Goal: Information Seeking & Learning: Learn about a topic

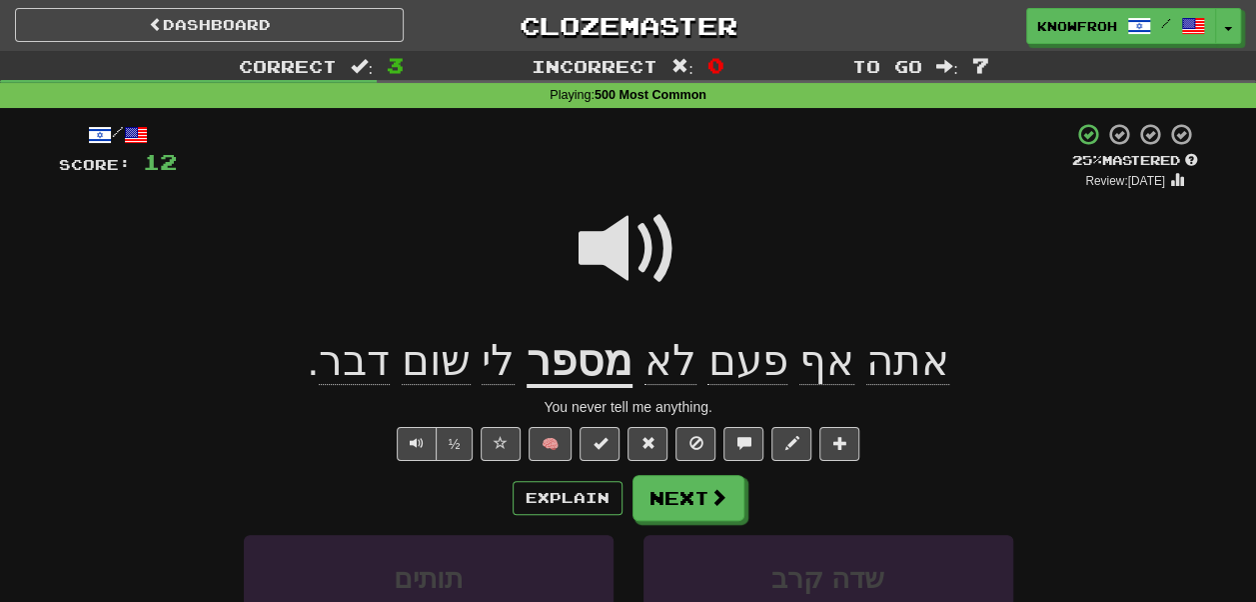
click at [673, 474] on div "/ Score: 12 + 4 25 % Mastered Review: 2025-09-10 אתה אף פעם לא מספר לי שום דבר …" at bounding box center [628, 496] width 1139 height 749
click at [674, 498] on button "Next" at bounding box center [690, 499] width 112 height 46
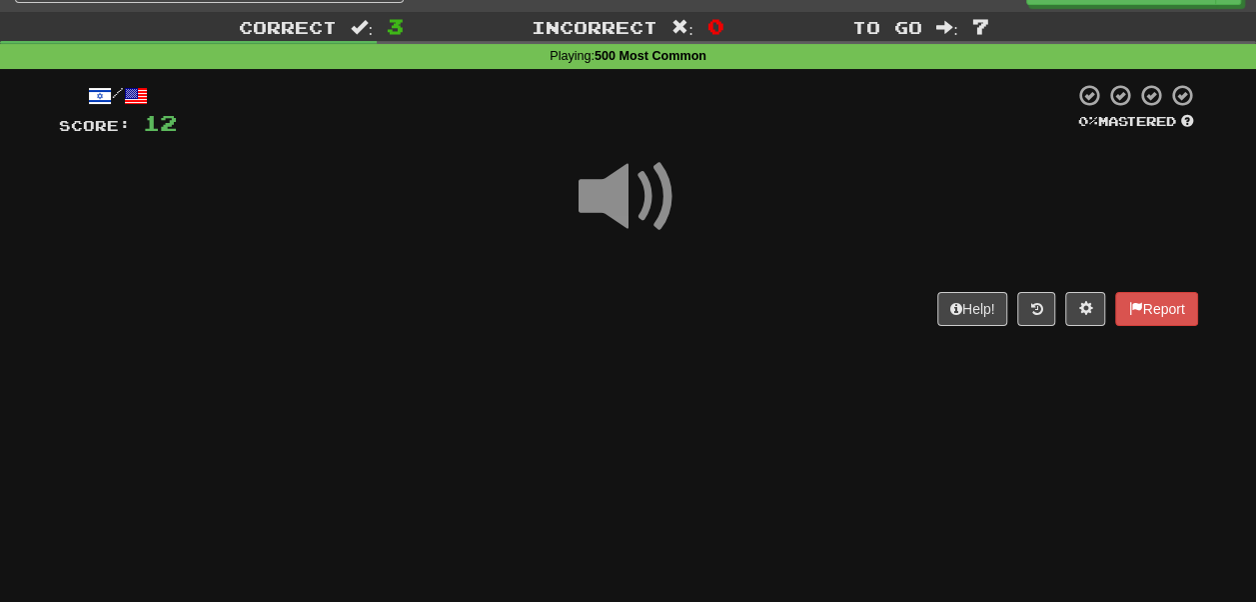
scroll to position [40, 0]
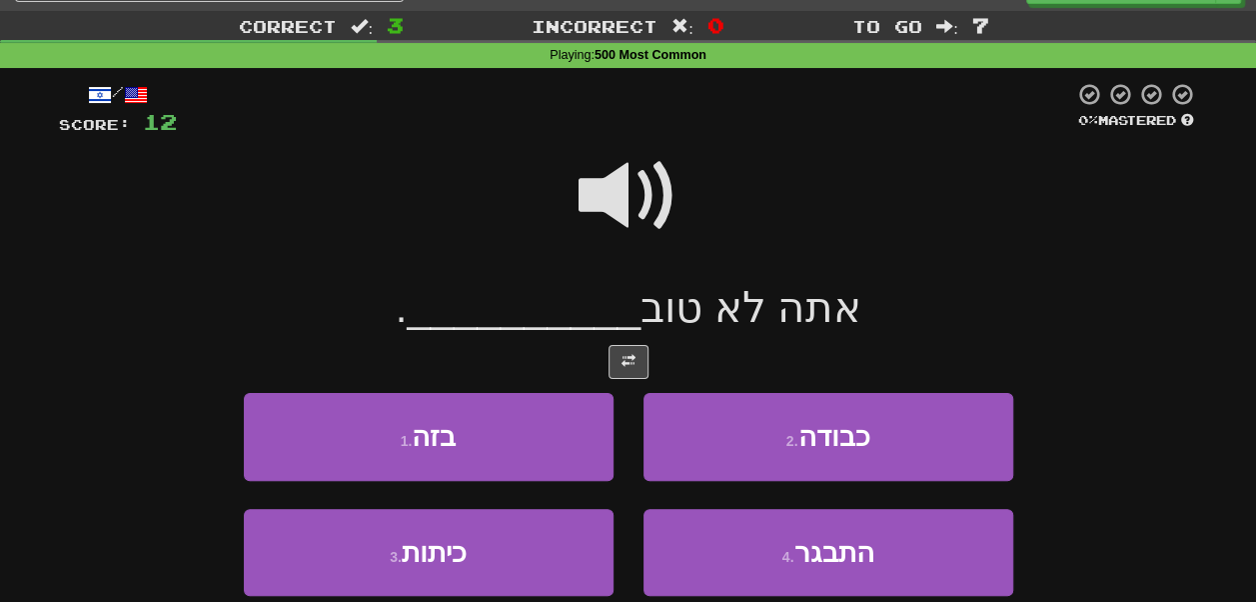
click at [595, 193] on span at bounding box center [629, 196] width 100 height 100
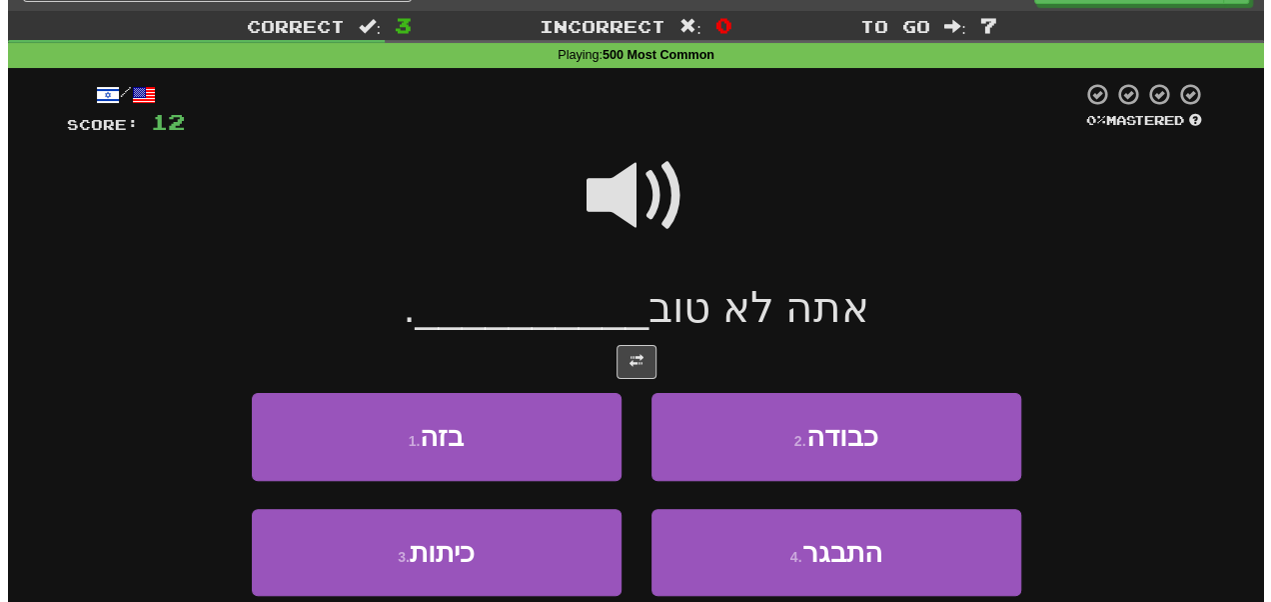
scroll to position [88, 0]
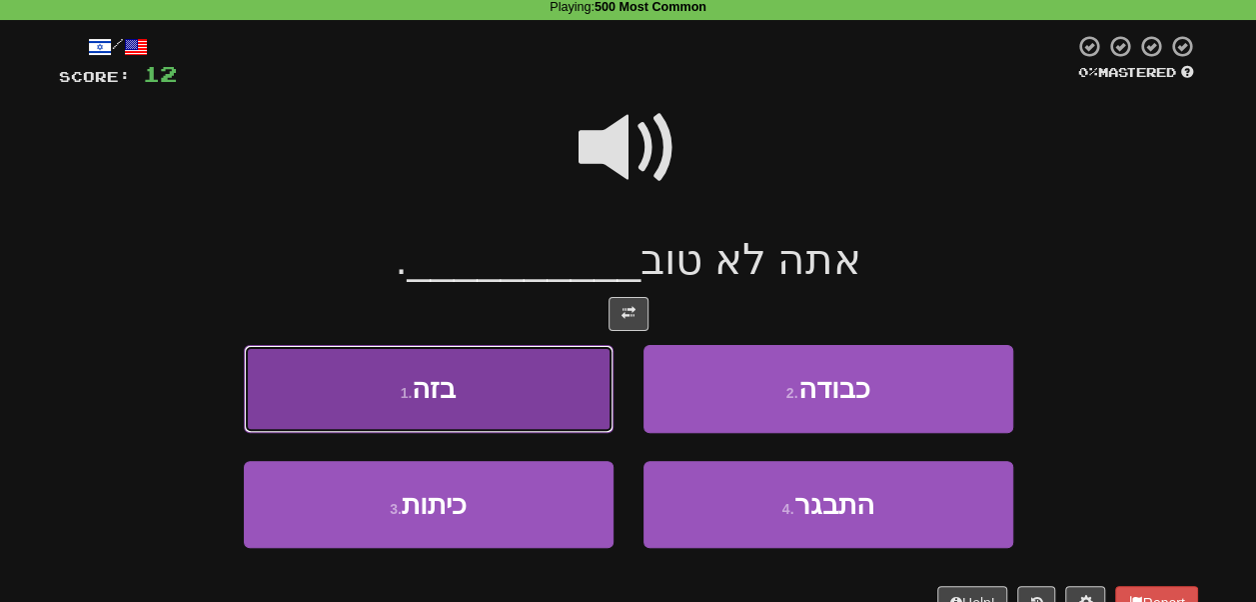
click at [522, 369] on button "1 . בזה" at bounding box center [429, 388] width 370 height 87
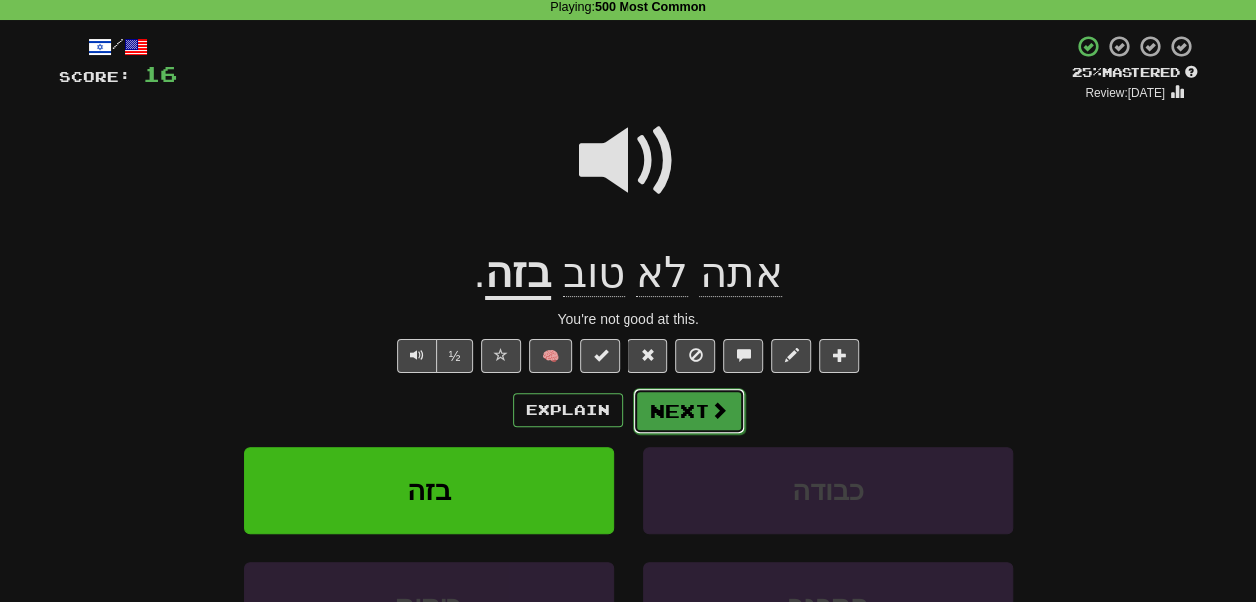
click at [671, 426] on button "Next" at bounding box center [690, 411] width 112 height 46
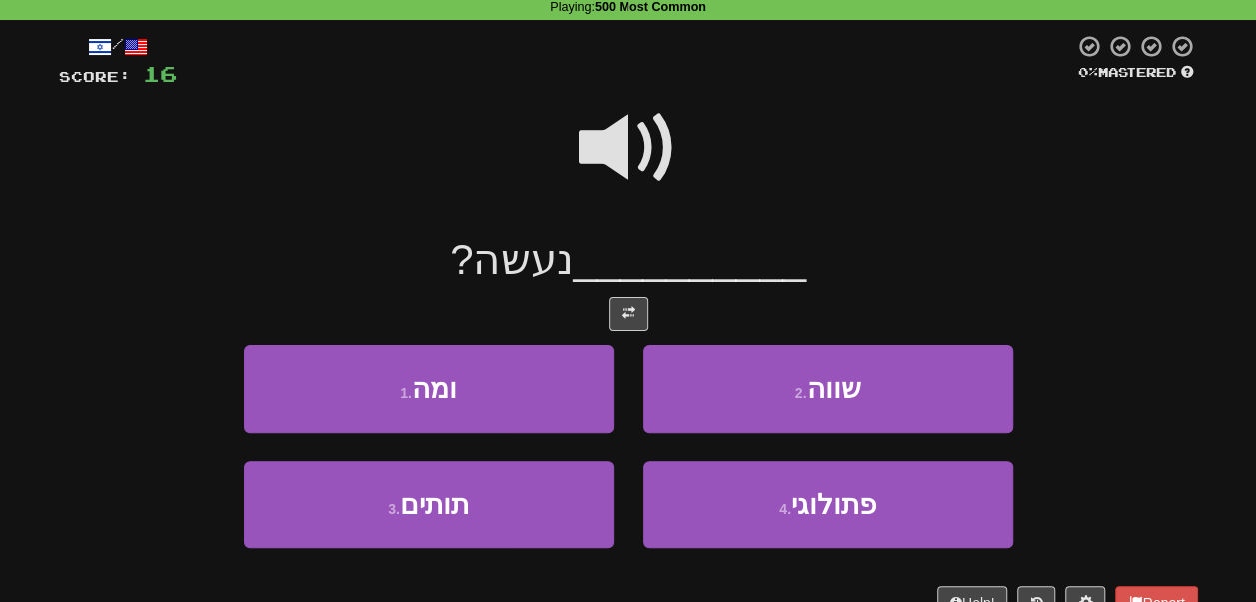
click at [667, 118] on span at bounding box center [629, 148] width 100 height 100
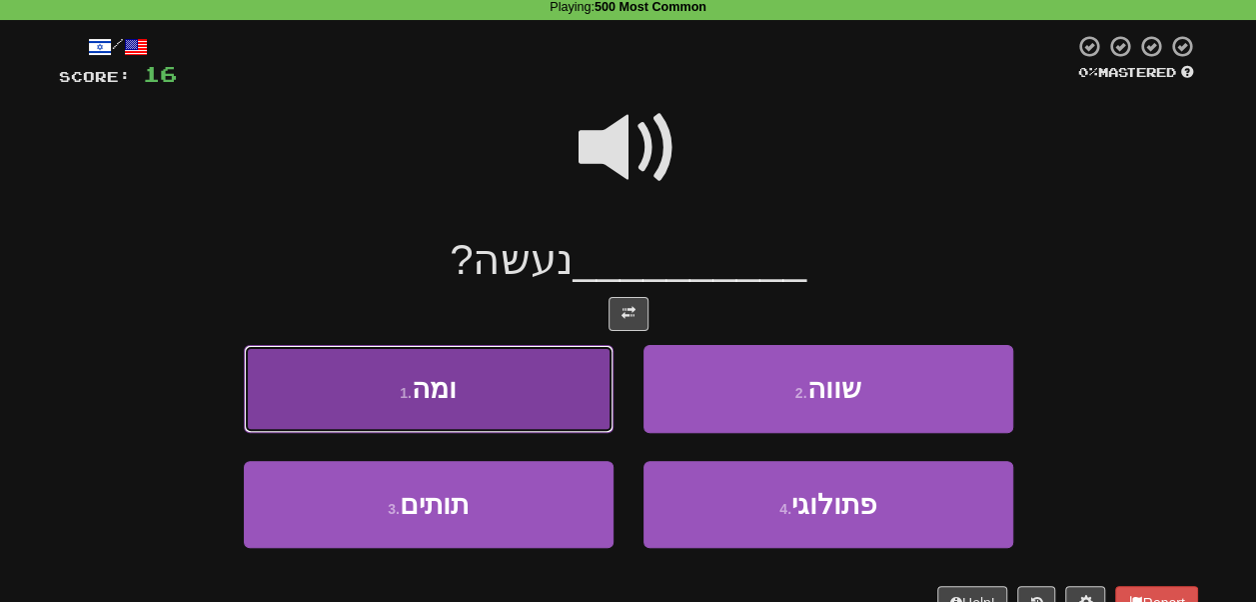
click at [484, 388] on button "1 . ומה" at bounding box center [429, 388] width 370 height 87
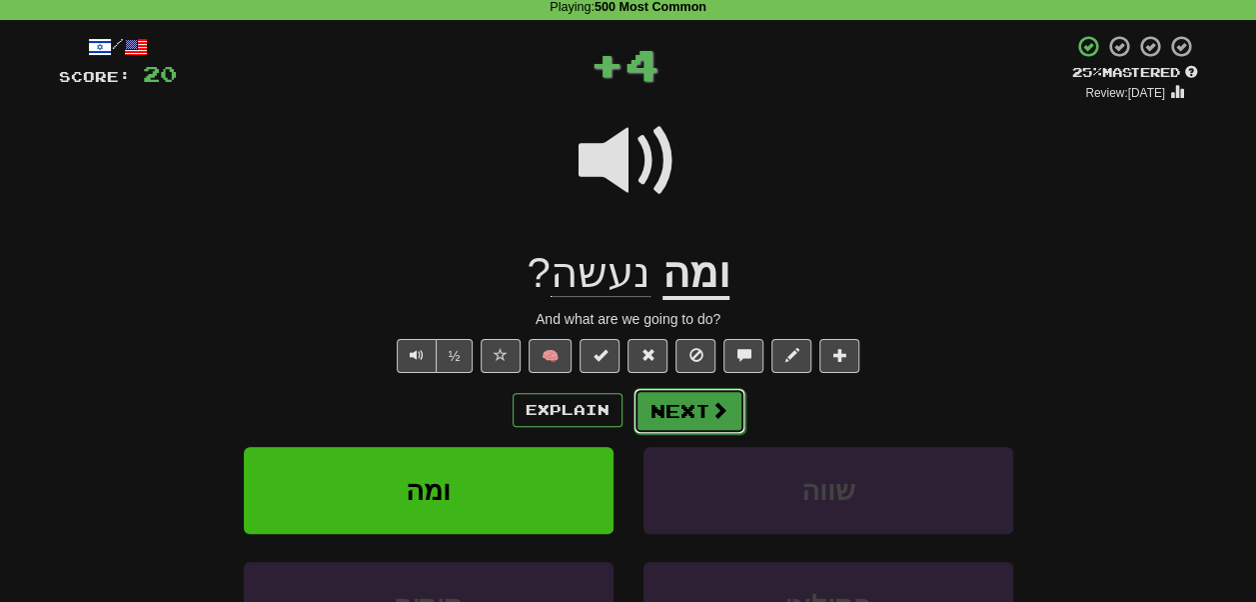
click at [671, 413] on button "Next" at bounding box center [690, 411] width 112 height 46
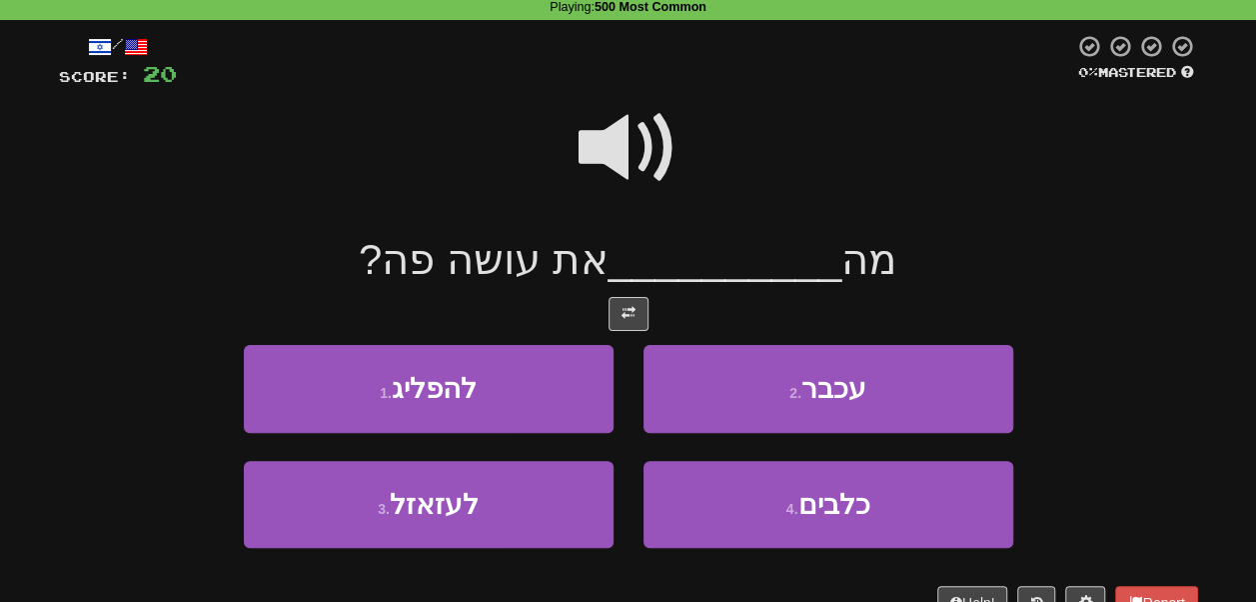
click at [624, 145] on span at bounding box center [629, 148] width 100 height 100
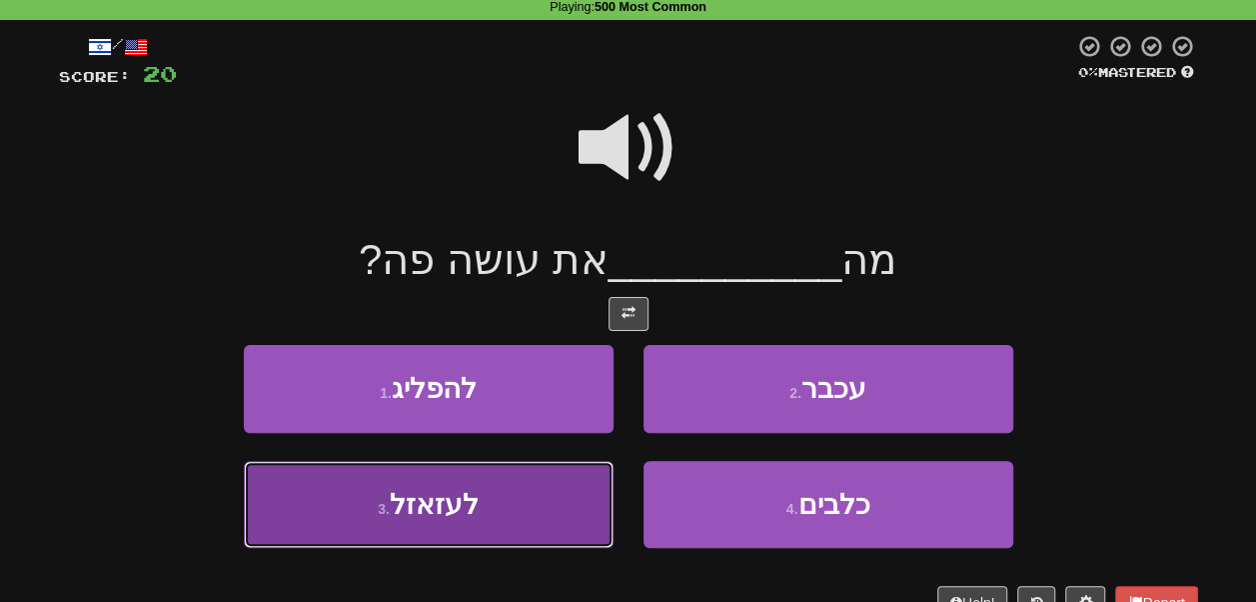
click at [518, 495] on button "3 . לעזאזל" at bounding box center [429, 504] width 370 height 87
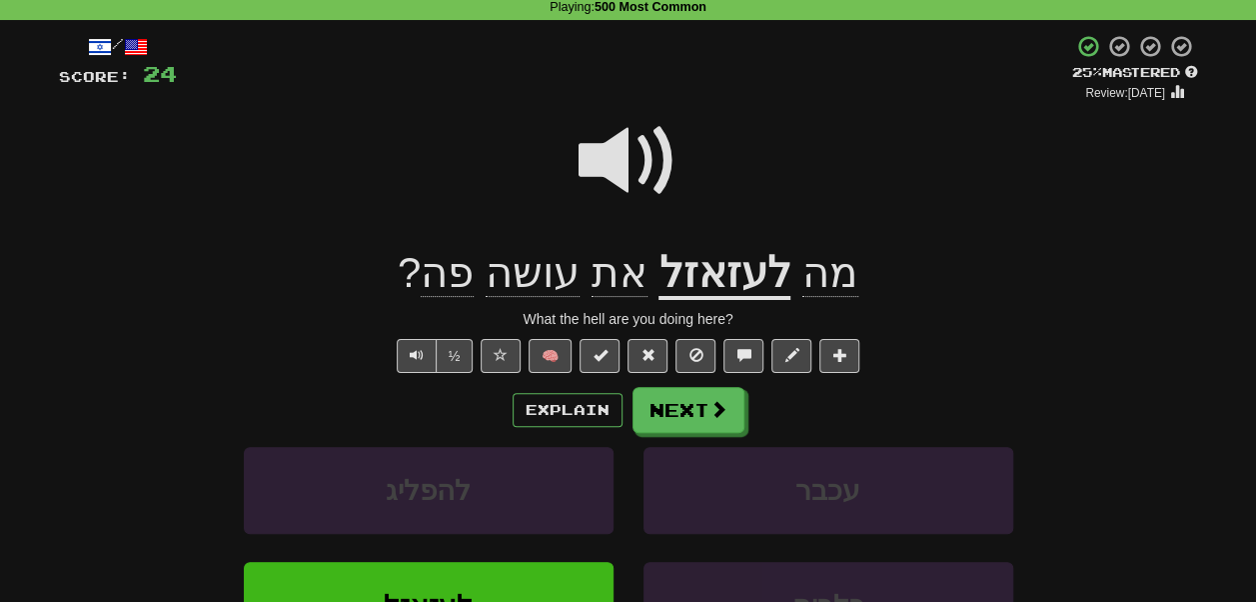
click at [615, 173] on span at bounding box center [629, 161] width 100 height 100
click at [692, 411] on button "Next" at bounding box center [690, 411] width 112 height 46
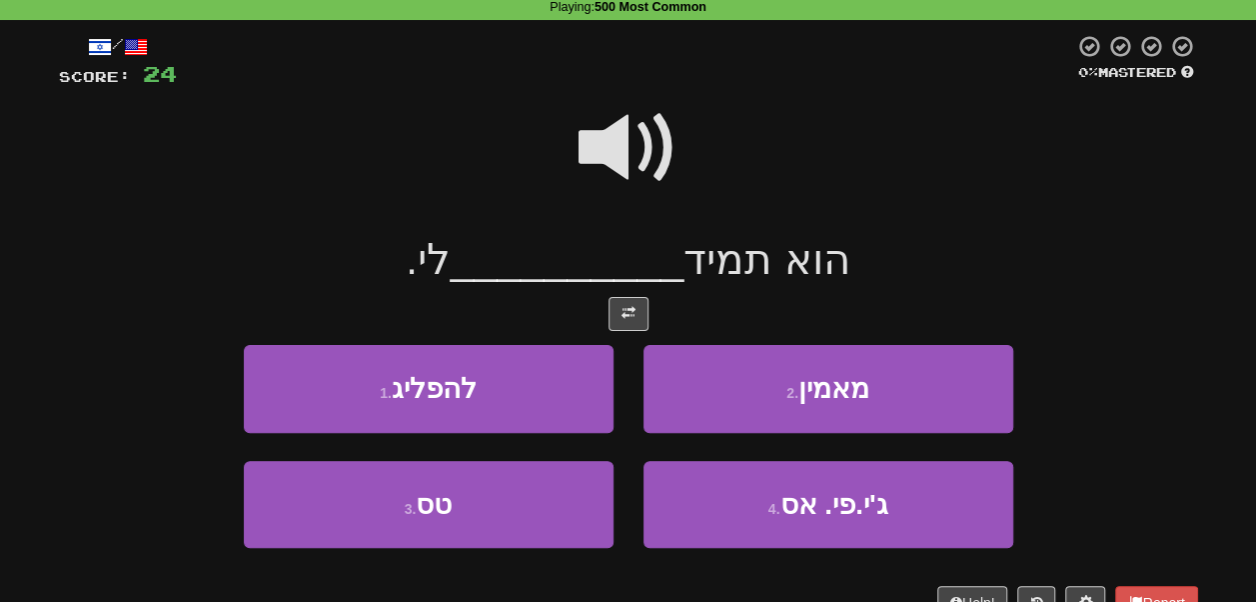
click at [646, 162] on span at bounding box center [629, 148] width 100 height 100
click at [659, 164] on span at bounding box center [629, 148] width 100 height 100
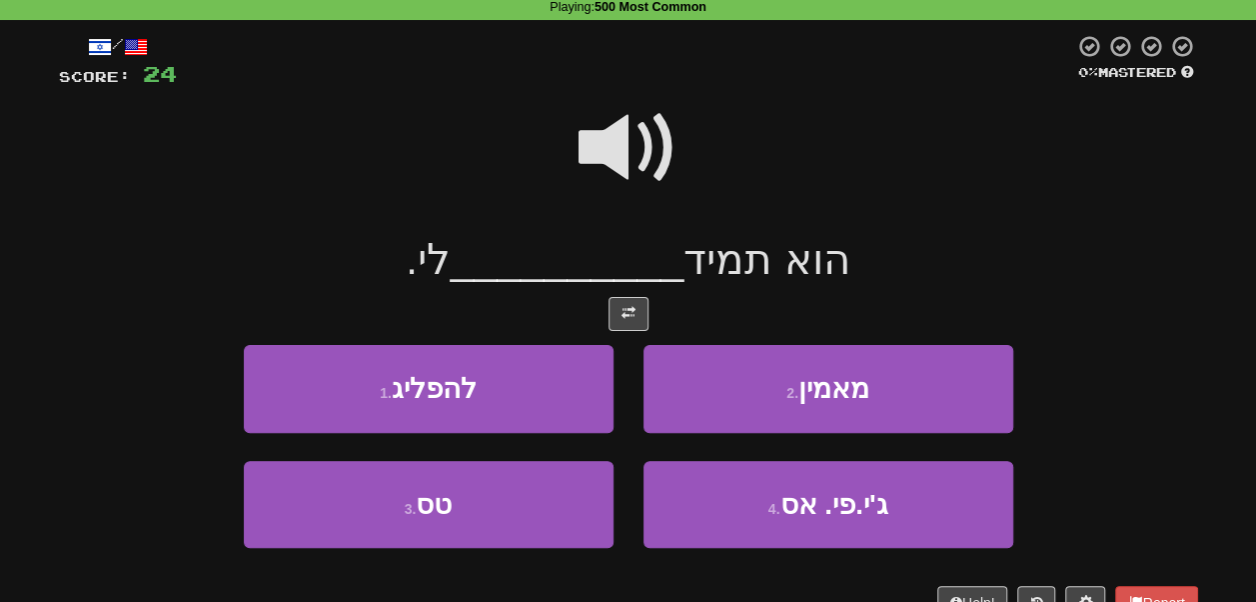
click at [634, 141] on span at bounding box center [629, 148] width 100 height 100
click at [642, 134] on span at bounding box center [629, 148] width 100 height 100
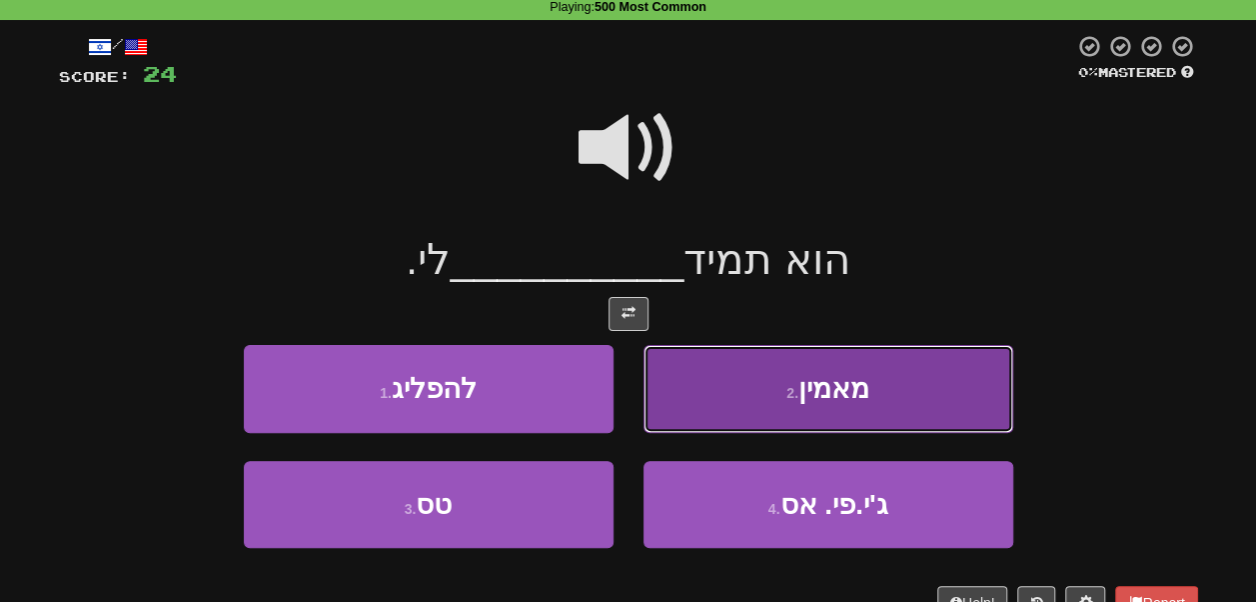
click at [731, 380] on button "2 . מאמין" at bounding box center [829, 388] width 370 height 87
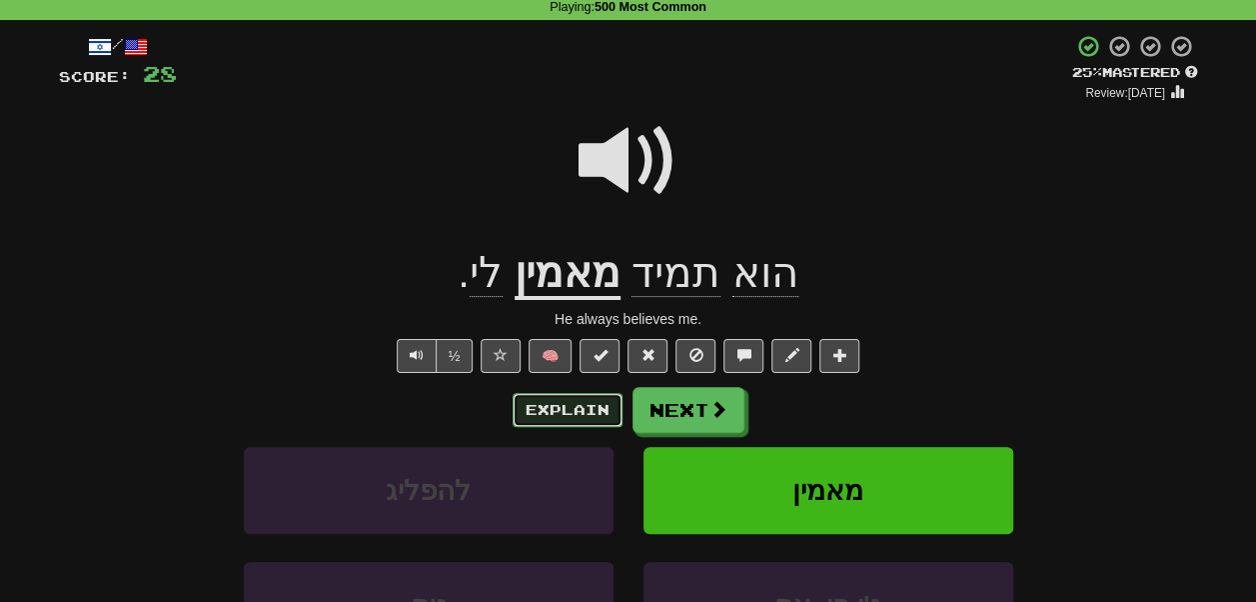
click at [602, 401] on button "Explain" at bounding box center [568, 410] width 110 height 34
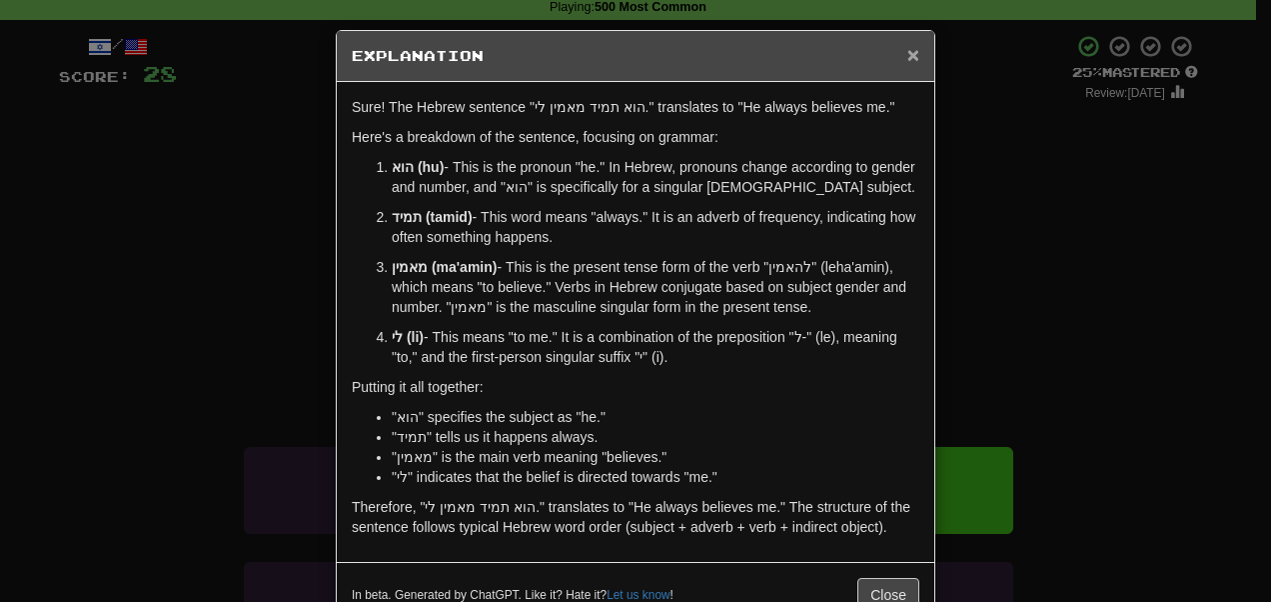
click at [908, 55] on span "×" at bounding box center [914, 54] width 12 height 23
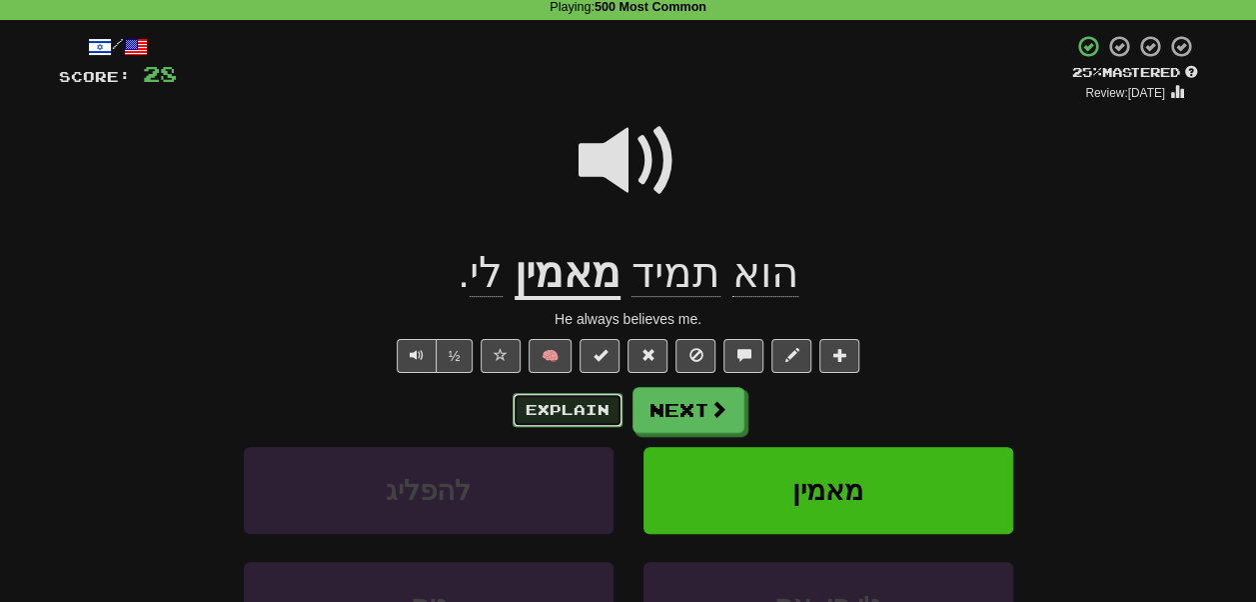
click at [592, 404] on button "Explain" at bounding box center [568, 410] width 110 height 34
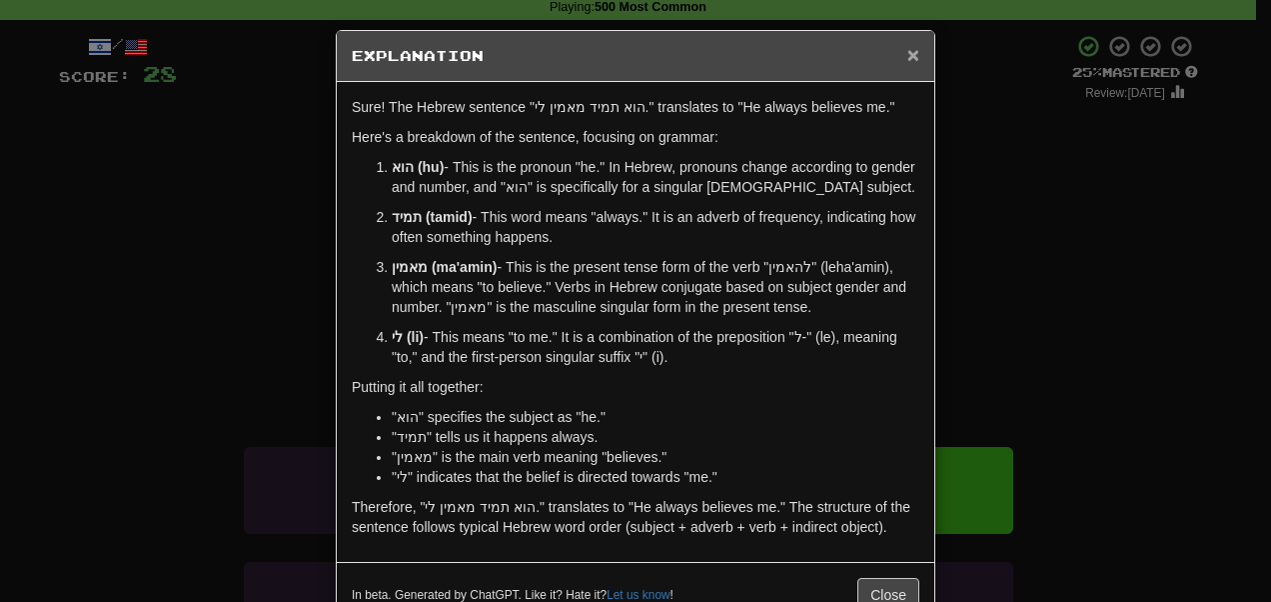
click at [908, 56] on span "×" at bounding box center [914, 54] width 12 height 23
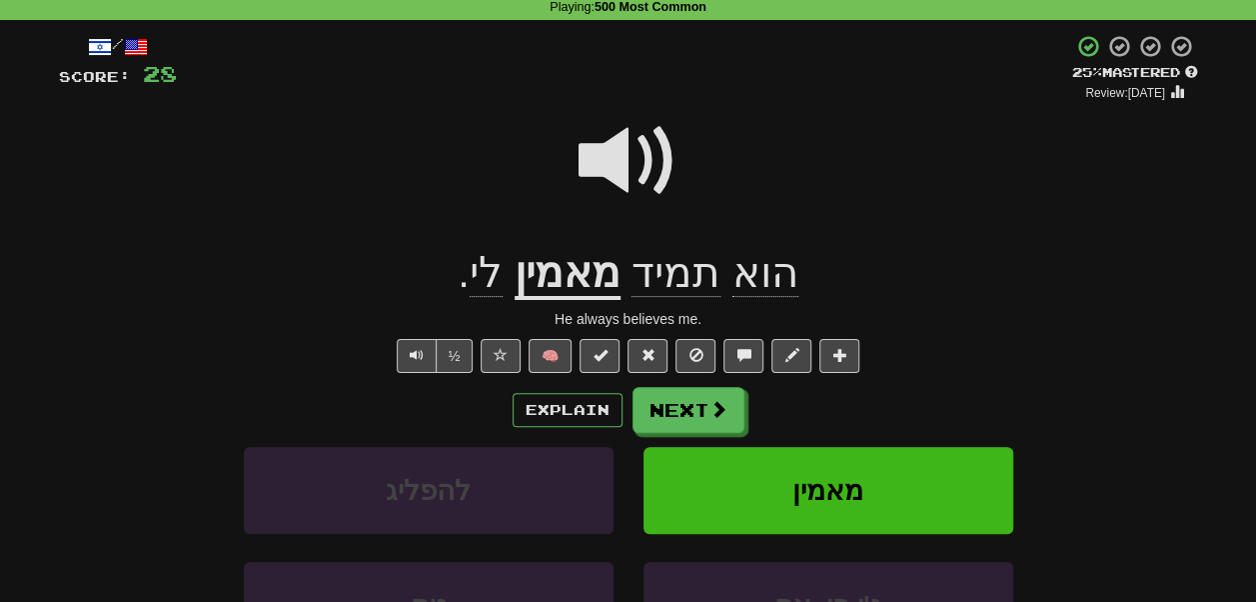
click at [635, 137] on span at bounding box center [629, 161] width 100 height 100
click at [678, 410] on button "Next" at bounding box center [690, 411] width 112 height 46
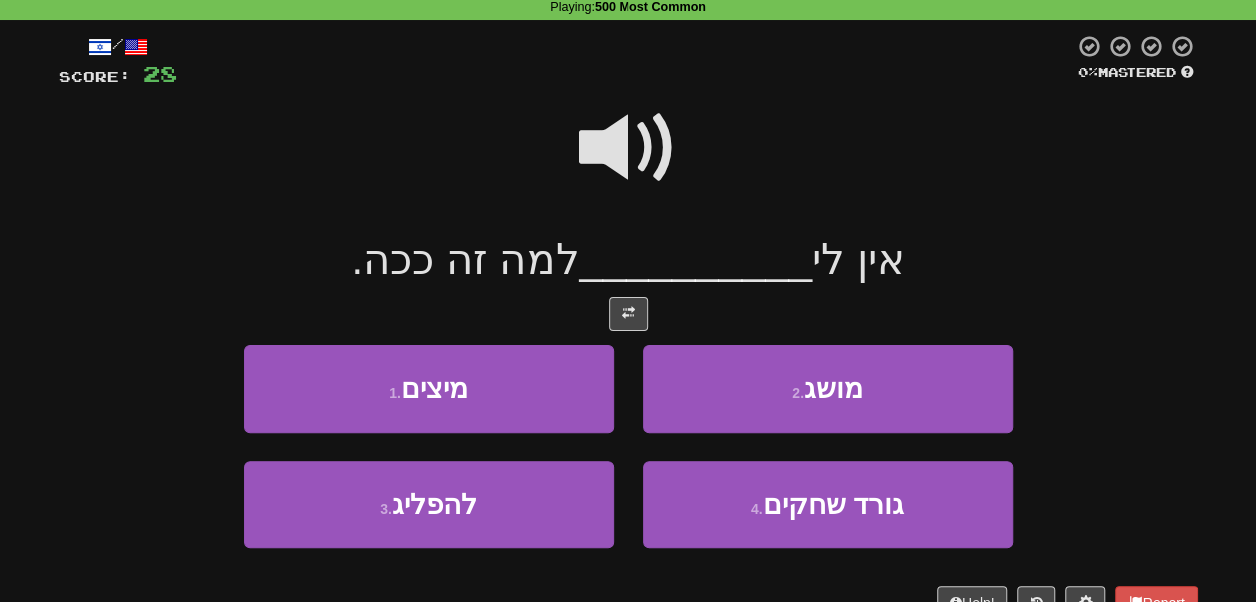
click at [628, 172] on span at bounding box center [629, 148] width 100 height 100
click at [610, 149] on span at bounding box center [629, 148] width 100 height 100
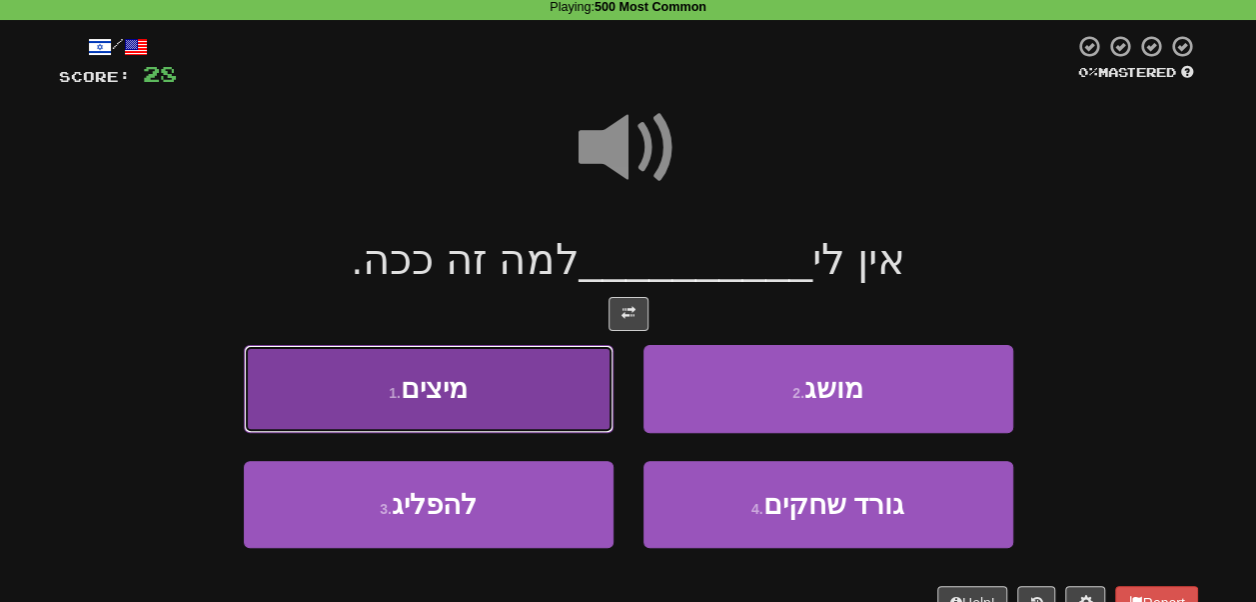
click at [522, 398] on button "1 . מיצים" at bounding box center [429, 388] width 370 height 87
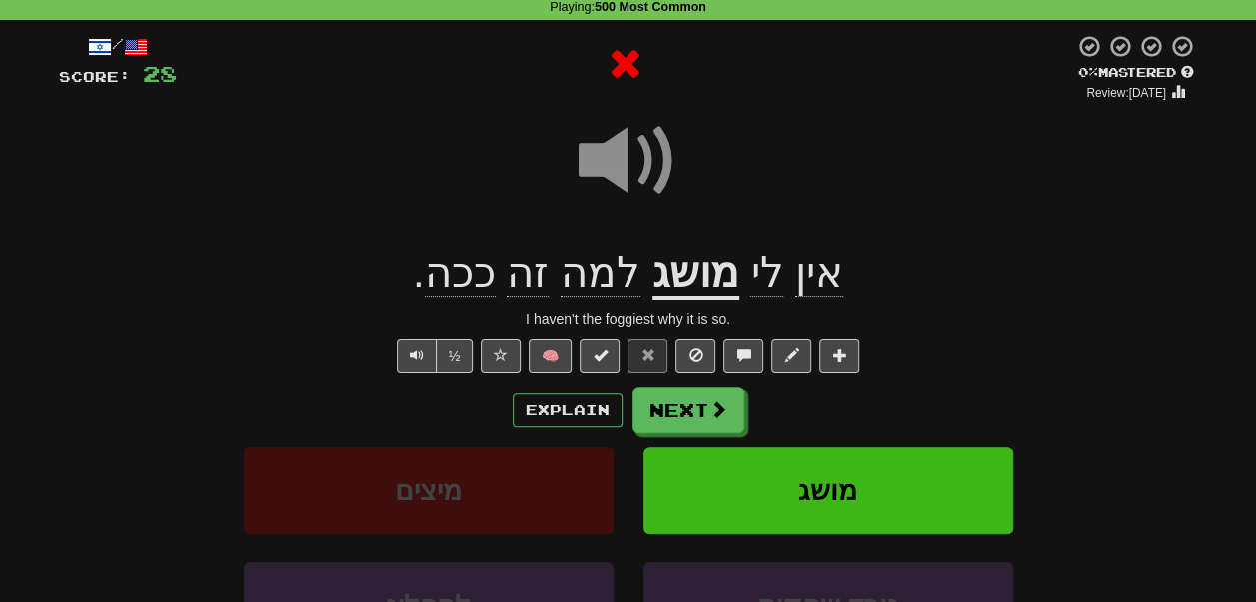
click at [619, 178] on span at bounding box center [629, 161] width 100 height 100
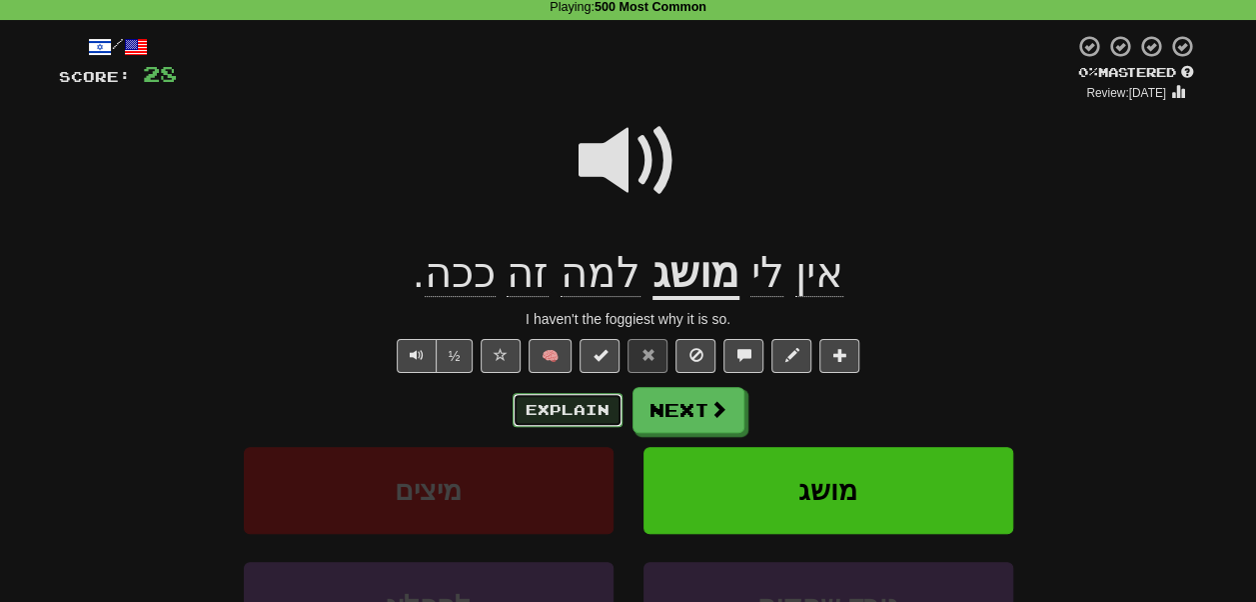
click at [573, 414] on button "Explain" at bounding box center [568, 410] width 110 height 34
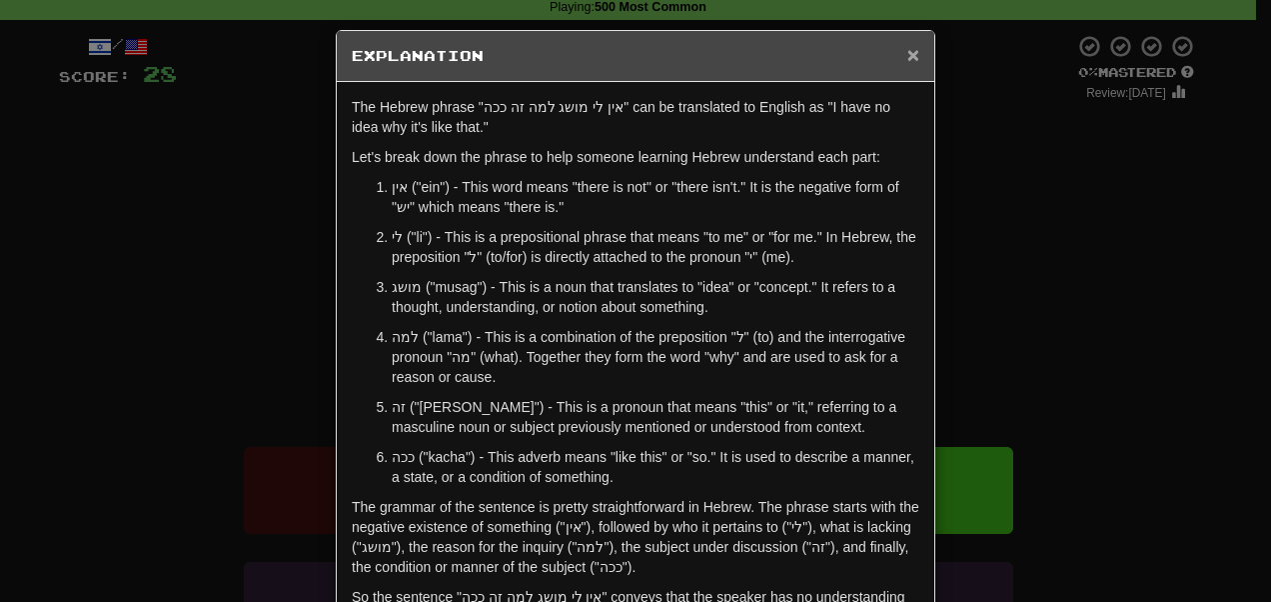
click at [908, 52] on span "×" at bounding box center [914, 54] width 12 height 23
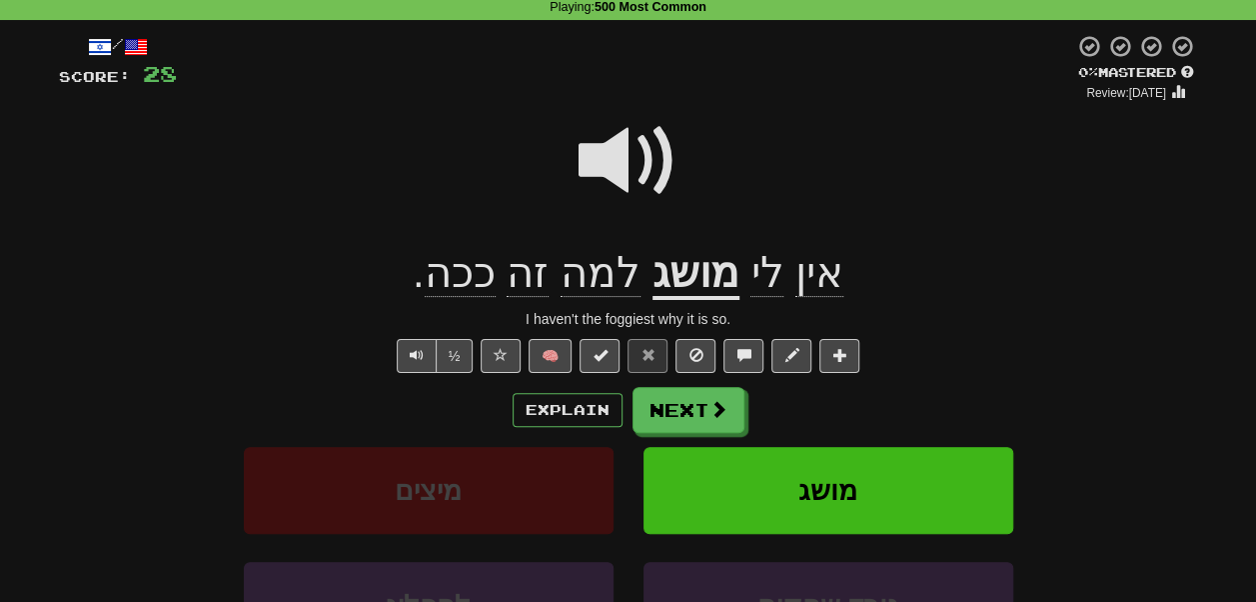
click at [660, 163] on span at bounding box center [629, 161] width 100 height 100
click at [692, 394] on button "Next" at bounding box center [690, 411] width 112 height 46
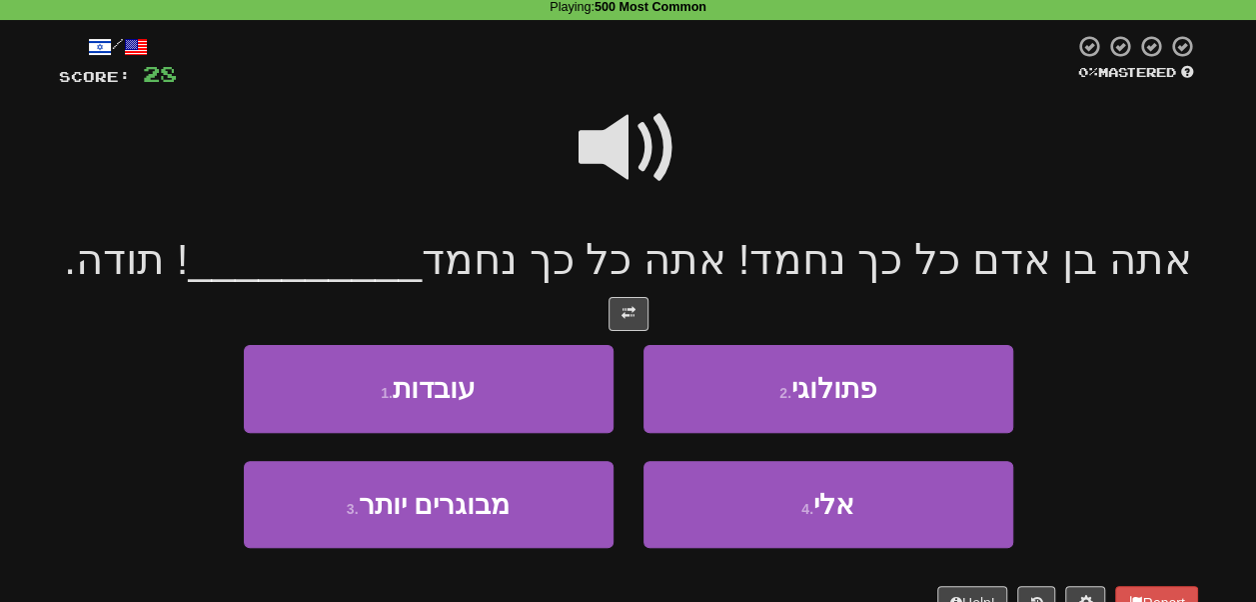
click at [614, 151] on span at bounding box center [629, 148] width 100 height 100
click at [628, 135] on span at bounding box center [629, 148] width 100 height 100
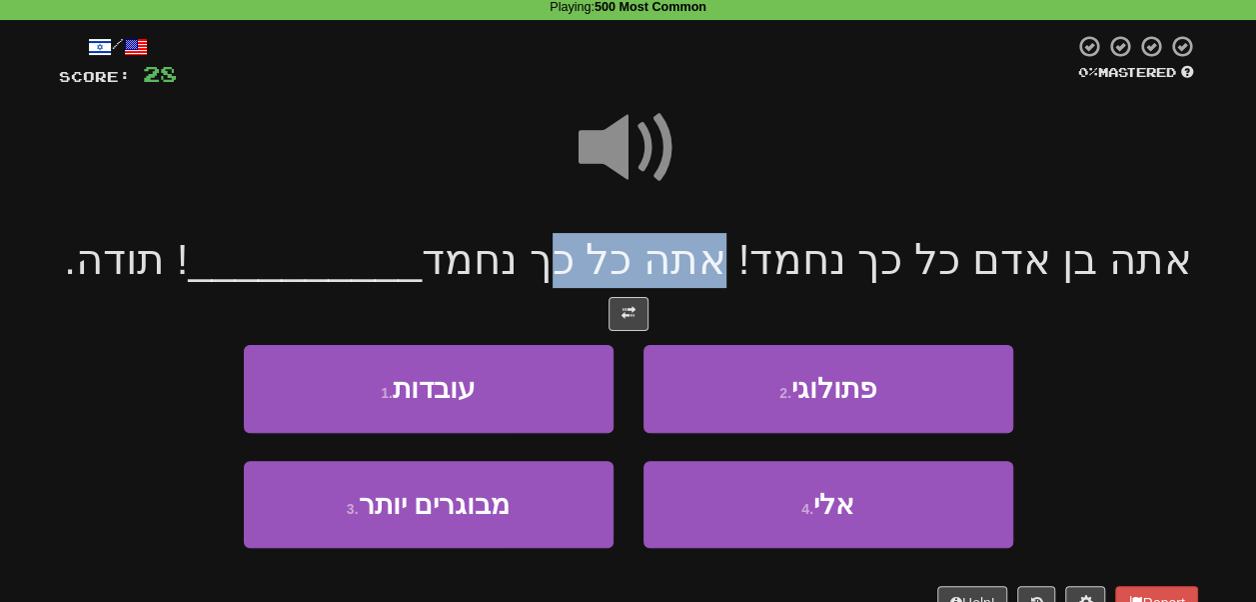
drag, startPoint x: 712, startPoint y: 260, endPoint x: 540, endPoint y: 257, distance: 172.0
click at [540, 257] on span "אתה בן אדם כל כך נחמד! אתה כל כך נחמד" at bounding box center [807, 259] width 771 height 47
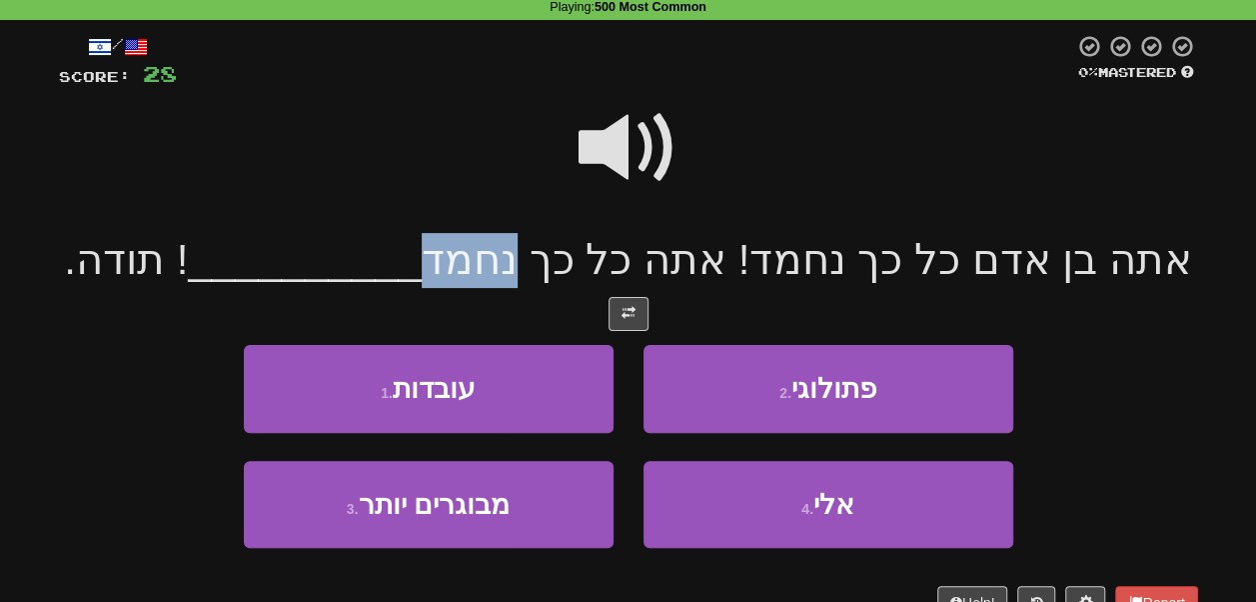
drag, startPoint x: 512, startPoint y: 253, endPoint x: 436, endPoint y: 252, distance: 76.0
click at [436, 252] on span "אתה בן אדם כל כך נחמד! אתה כל כך נחמד" at bounding box center [807, 259] width 771 height 47
drag, startPoint x: 436, startPoint y: 252, endPoint x: 488, endPoint y: 258, distance: 52.3
click at [488, 258] on span "אתה בן אדם כל כך נחמד! אתה כל כך נחמד" at bounding box center [807, 259] width 771 height 47
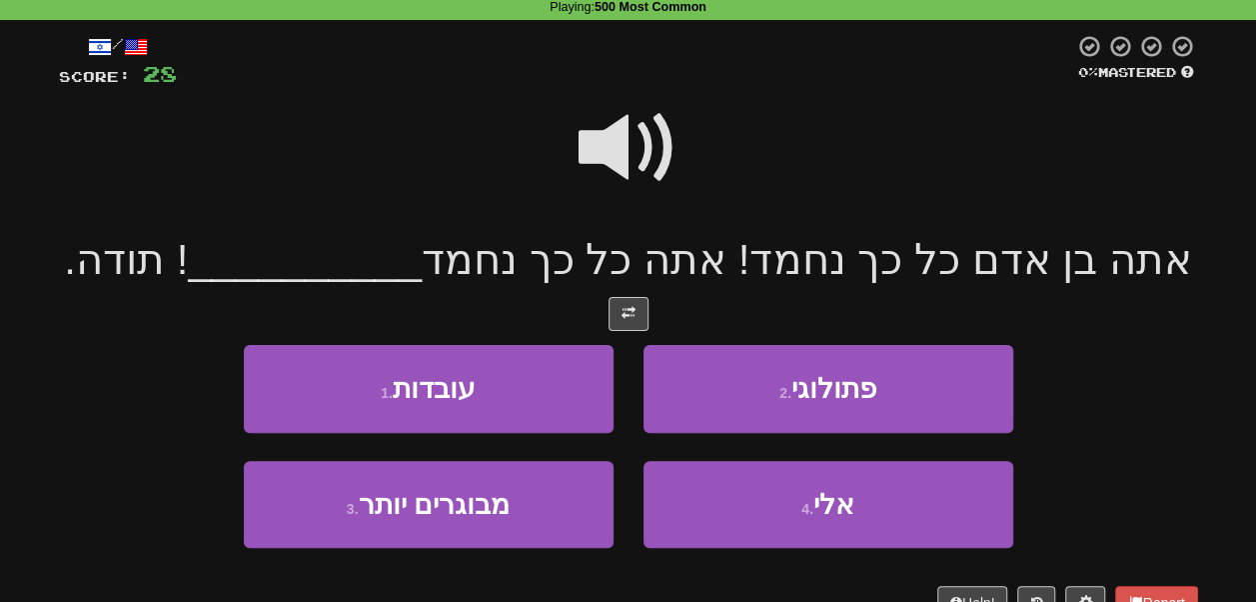
click at [488, 258] on span "אתה בן אדם כל כך נחמד! אתה כל כך נחמד" at bounding box center [807, 259] width 771 height 47
drag, startPoint x: 488, startPoint y: 258, endPoint x: 449, endPoint y: 256, distance: 39.0
click at [449, 256] on span "אתה בן אדם כל כך נחמד! אתה כל כך נחמד" at bounding box center [807, 259] width 771 height 47
drag, startPoint x: 449, startPoint y: 256, endPoint x: 485, endPoint y: 260, distance: 36.2
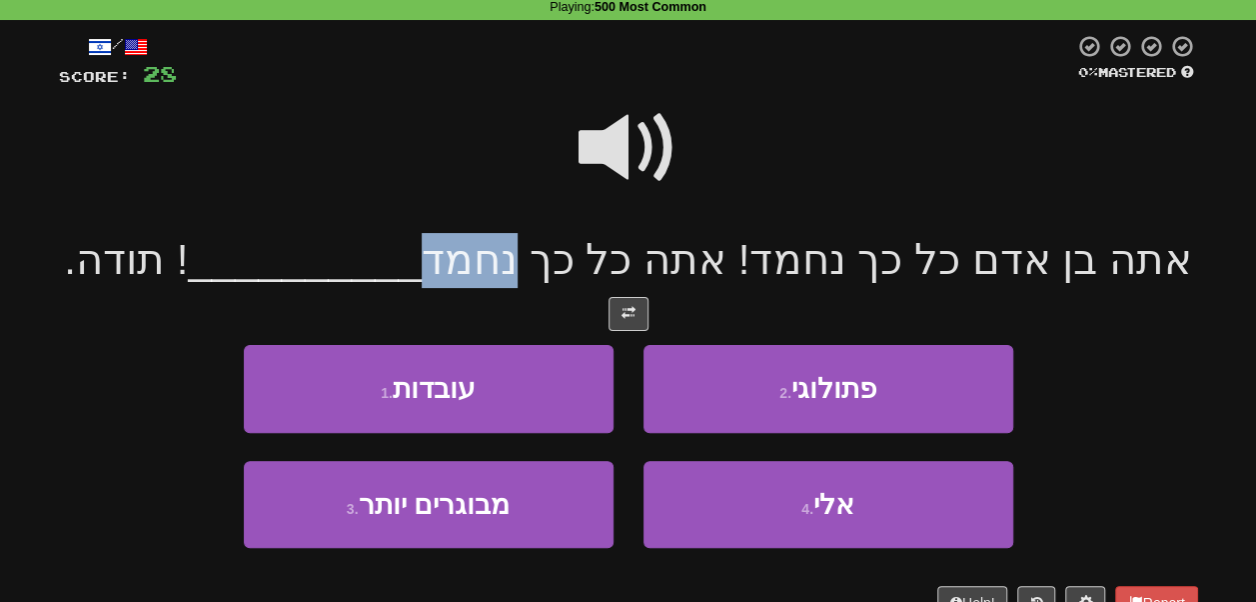
click at [485, 260] on span "אתה בן אדם כל כך נחמד! אתה כל כך נחמד" at bounding box center [807, 259] width 771 height 47
drag, startPoint x: 510, startPoint y: 260, endPoint x: 465, endPoint y: 259, distance: 45.0
click at [465, 259] on span "אתה בן אדם כל כך נחמד! אתה כל כך נחמד" at bounding box center [807, 259] width 771 height 47
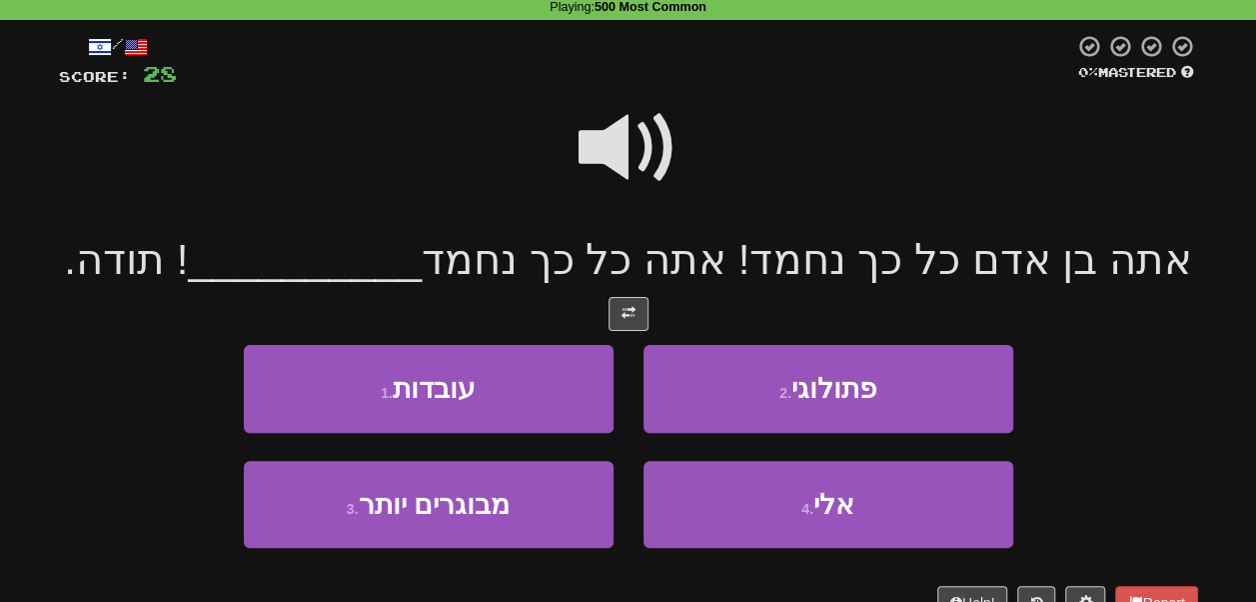
click at [438, 258] on span "אתה בן אדם כל כך נחמד! אתה כל כך נחמד" at bounding box center [807, 259] width 771 height 47
drag, startPoint x: 498, startPoint y: 258, endPoint x: 432, endPoint y: 261, distance: 66.0
click at [432, 261] on span "אתה בן אדם כל כך נחמד! אתה כל כך נחמד" at bounding box center [807, 259] width 771 height 47
click at [444, 261] on span "אתה בן אדם כל כך נחמד! אתה כל כך נחמד" at bounding box center [807, 259] width 771 height 47
drag, startPoint x: 444, startPoint y: 261, endPoint x: 479, endPoint y: 262, distance: 35.0
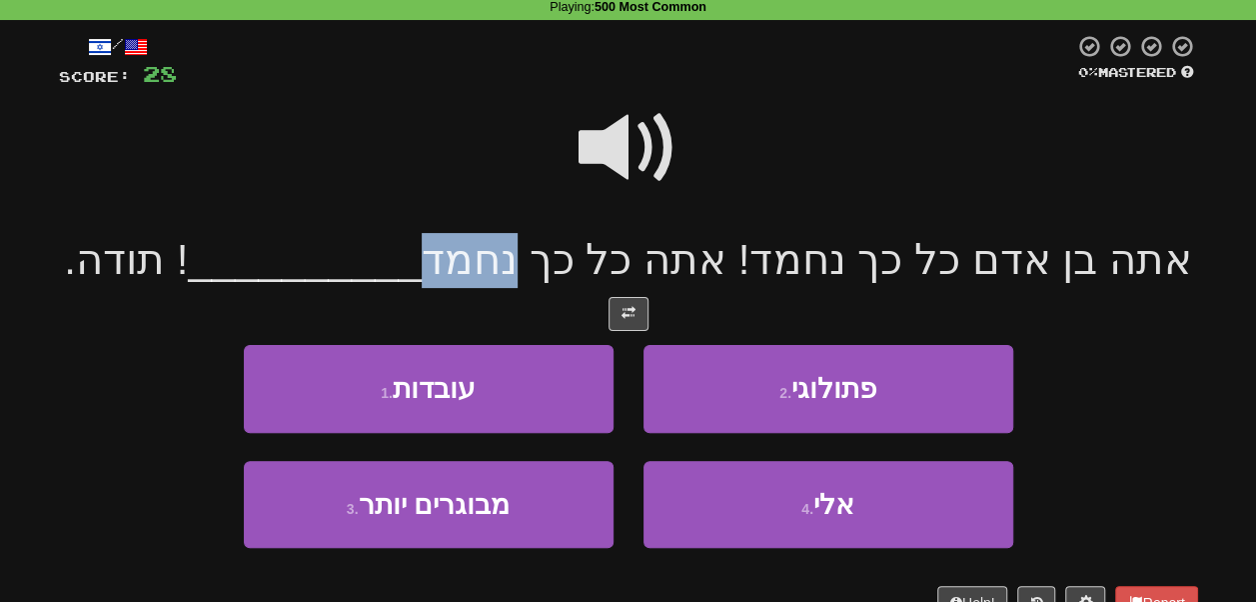
click at [479, 262] on span "אתה בן אדם כל כך נחמד! אתה כל כך נחמד" at bounding box center [807, 259] width 771 height 47
click at [449, 266] on span "אתה בן אדם כל כך נחמד! אתה כל כך נחמד" at bounding box center [807, 259] width 771 height 47
click at [464, 261] on span "אתה בן אדם כל כך נחמד! אתה כל כך נחמד" at bounding box center [807, 259] width 771 height 47
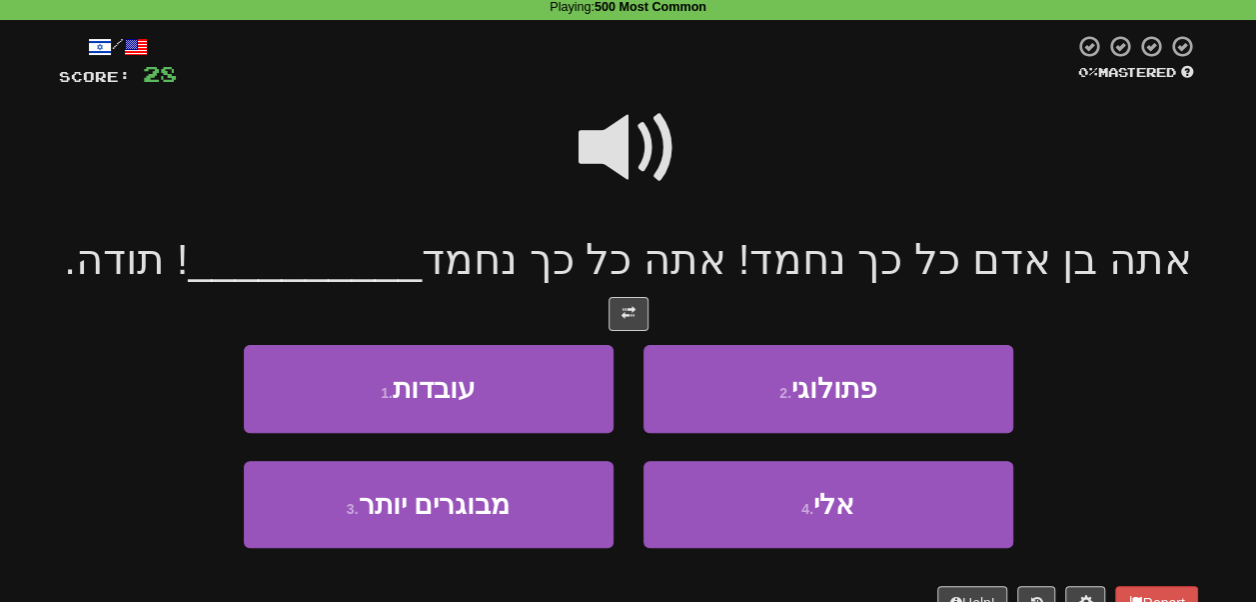
click at [641, 154] on span at bounding box center [629, 148] width 100 height 100
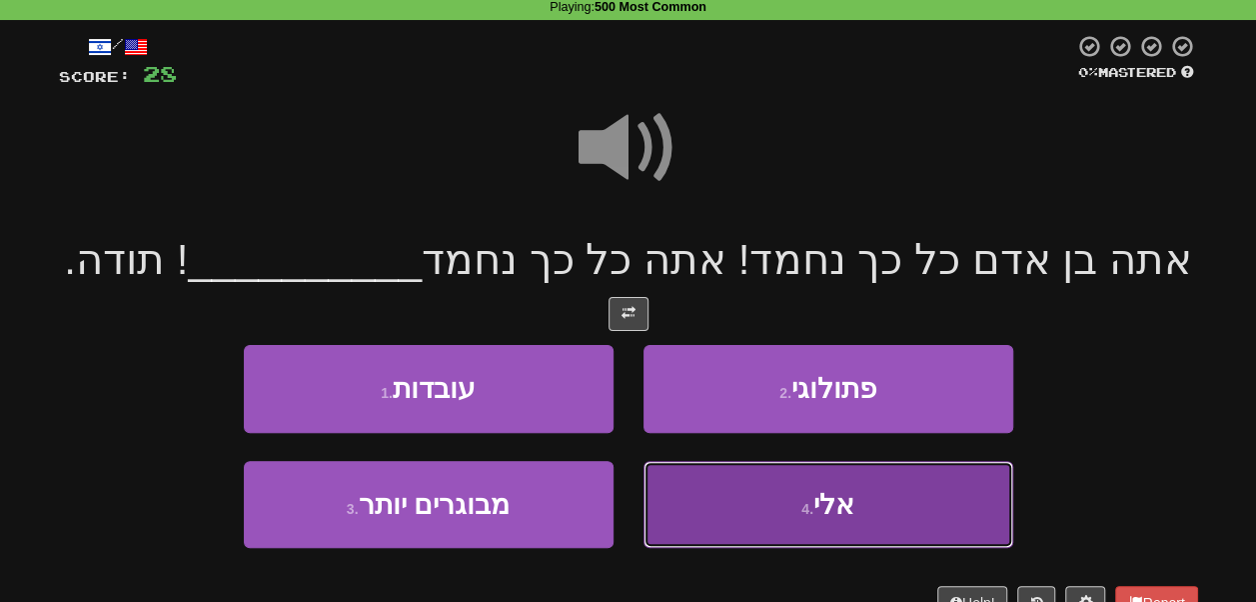
click at [733, 512] on button "4 . אלי" at bounding box center [829, 504] width 370 height 87
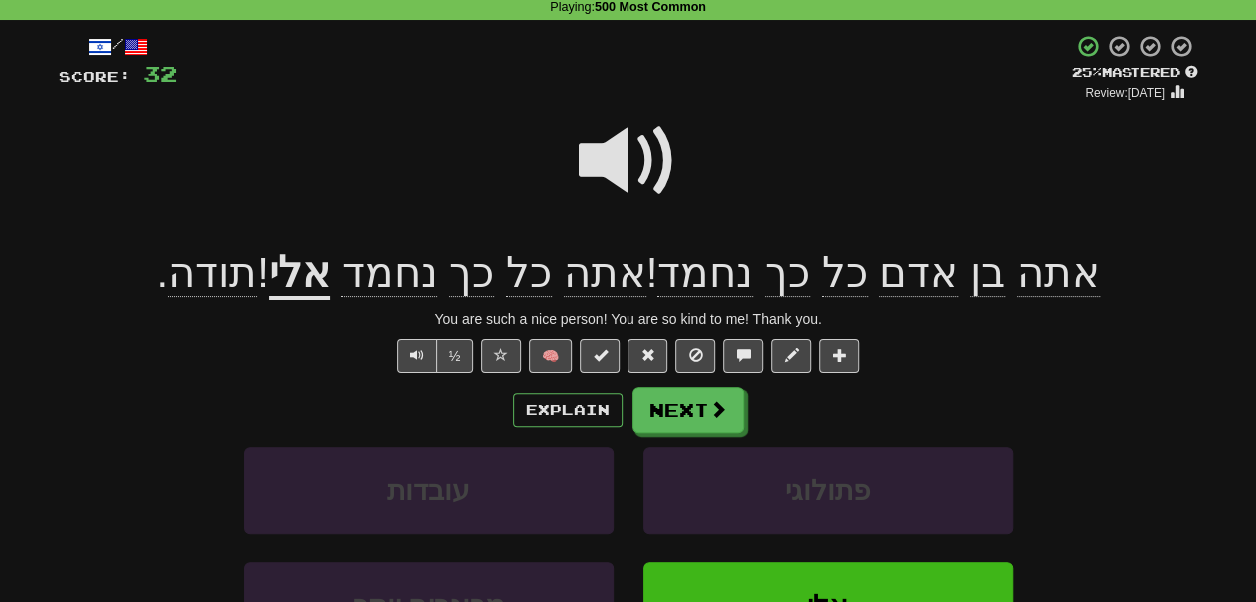
click at [408, 281] on span "נחמד" at bounding box center [389, 273] width 96 height 48
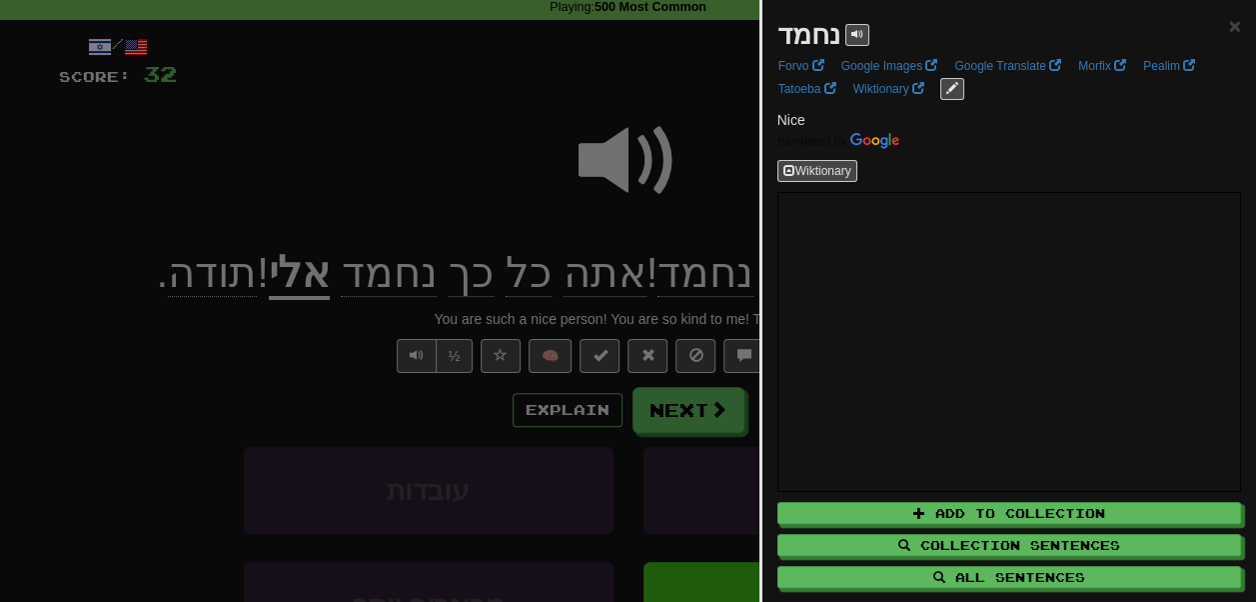
click at [722, 90] on div at bounding box center [628, 301] width 1256 height 602
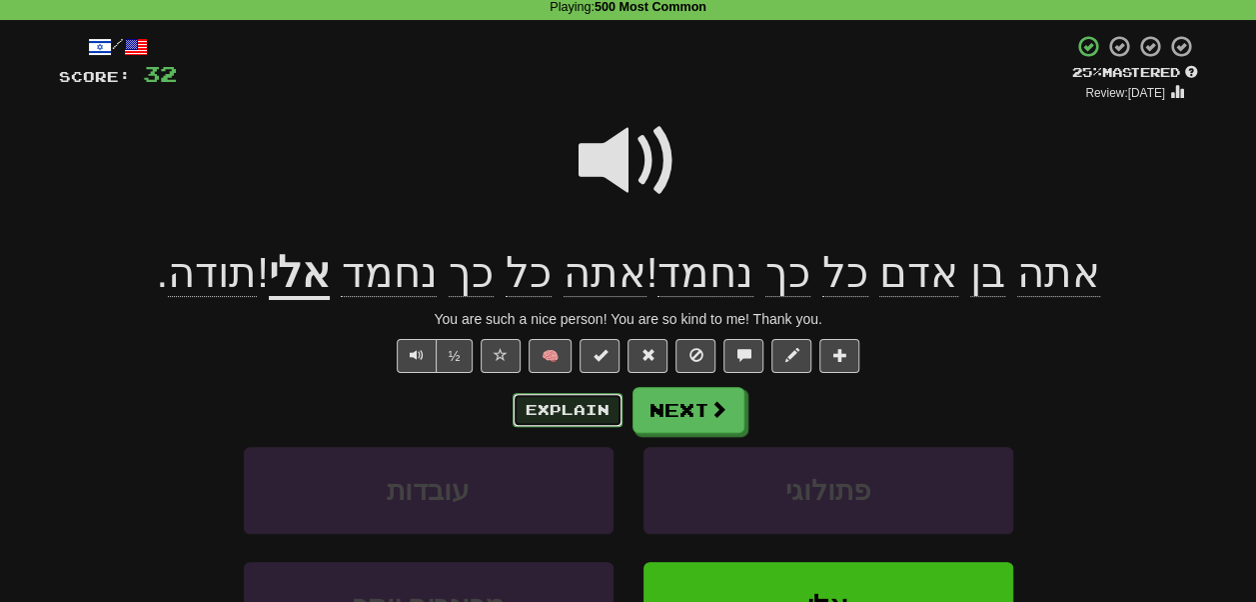
click at [566, 414] on button "Explain" at bounding box center [568, 410] width 110 height 34
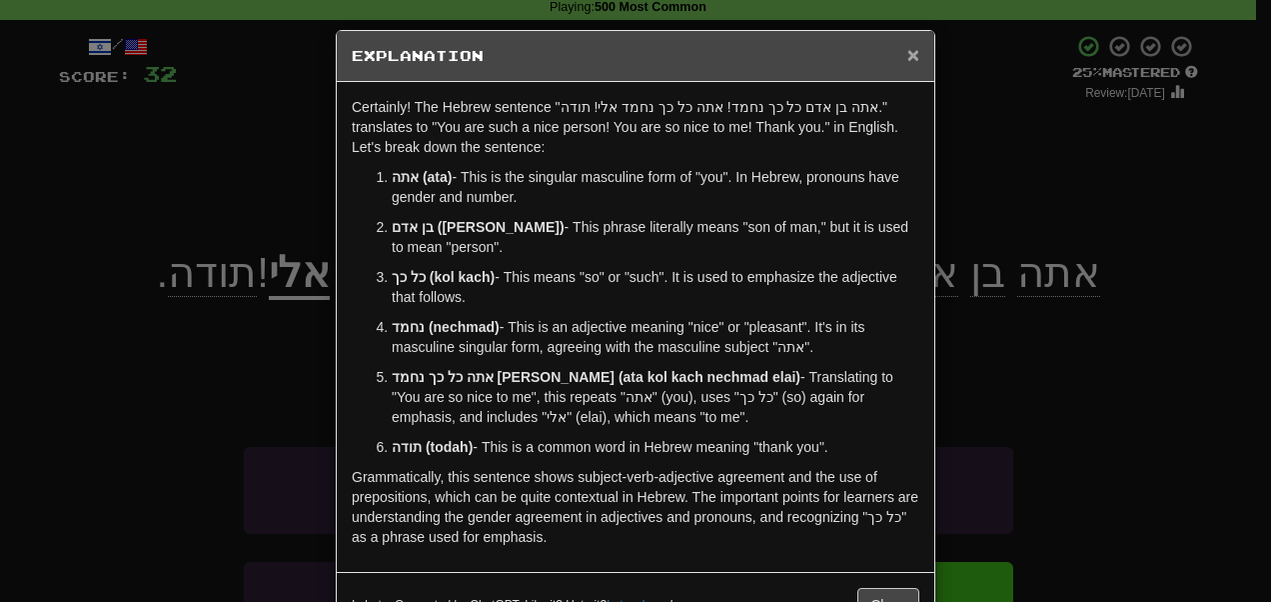
click at [908, 52] on span "×" at bounding box center [914, 54] width 12 height 23
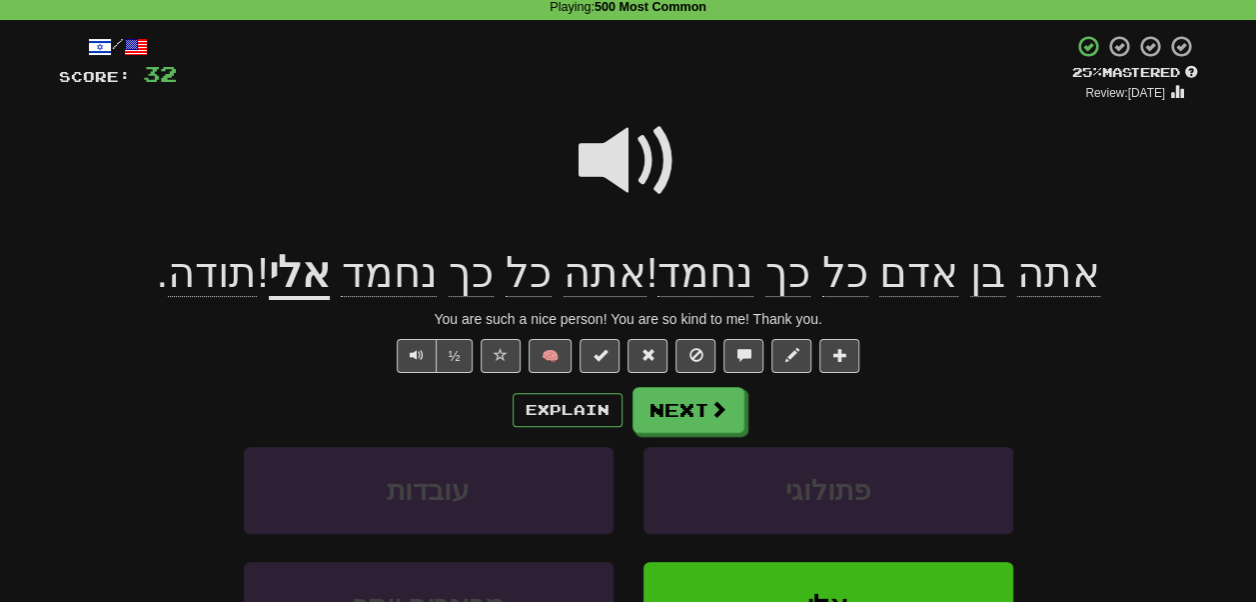
click at [649, 162] on span at bounding box center [629, 161] width 100 height 100
click at [688, 405] on button "Next" at bounding box center [690, 411] width 112 height 46
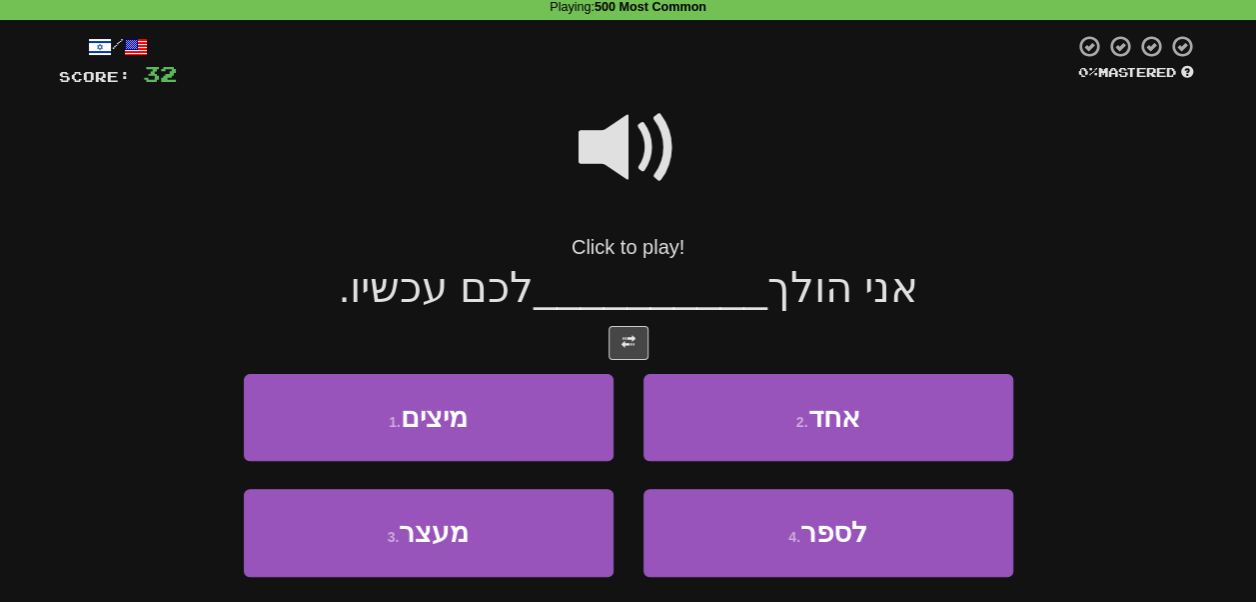
click at [658, 162] on span at bounding box center [629, 148] width 100 height 100
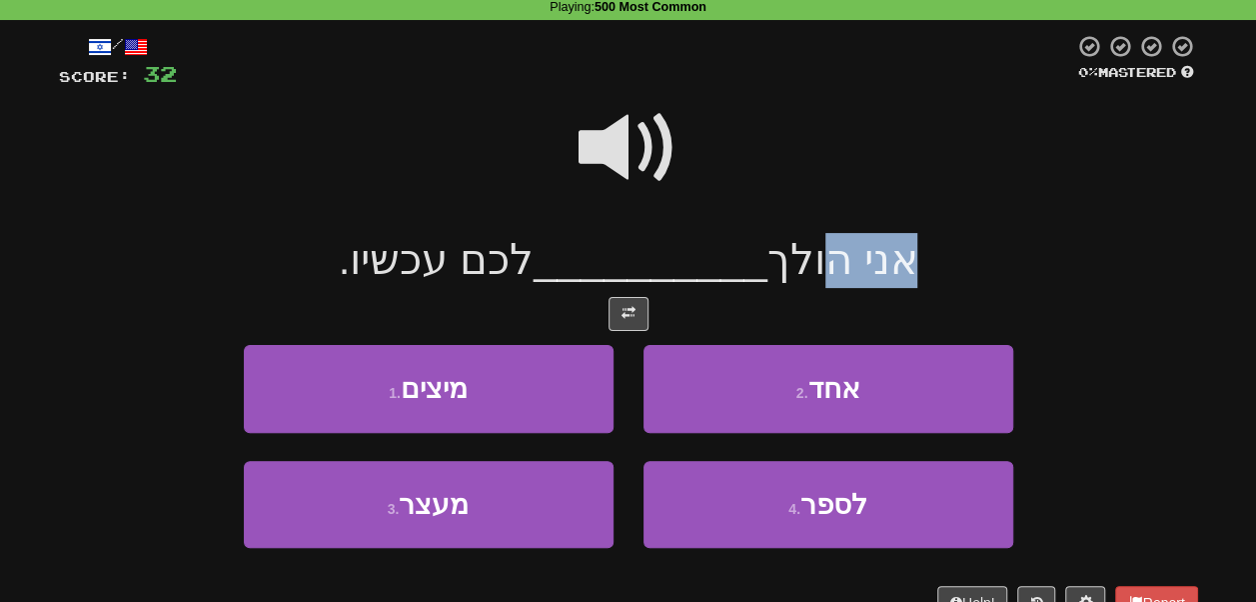
drag, startPoint x: 898, startPoint y: 270, endPoint x: 810, endPoint y: 264, distance: 88.2
click at [810, 264] on span "אני הולך" at bounding box center [843, 259] width 151 height 47
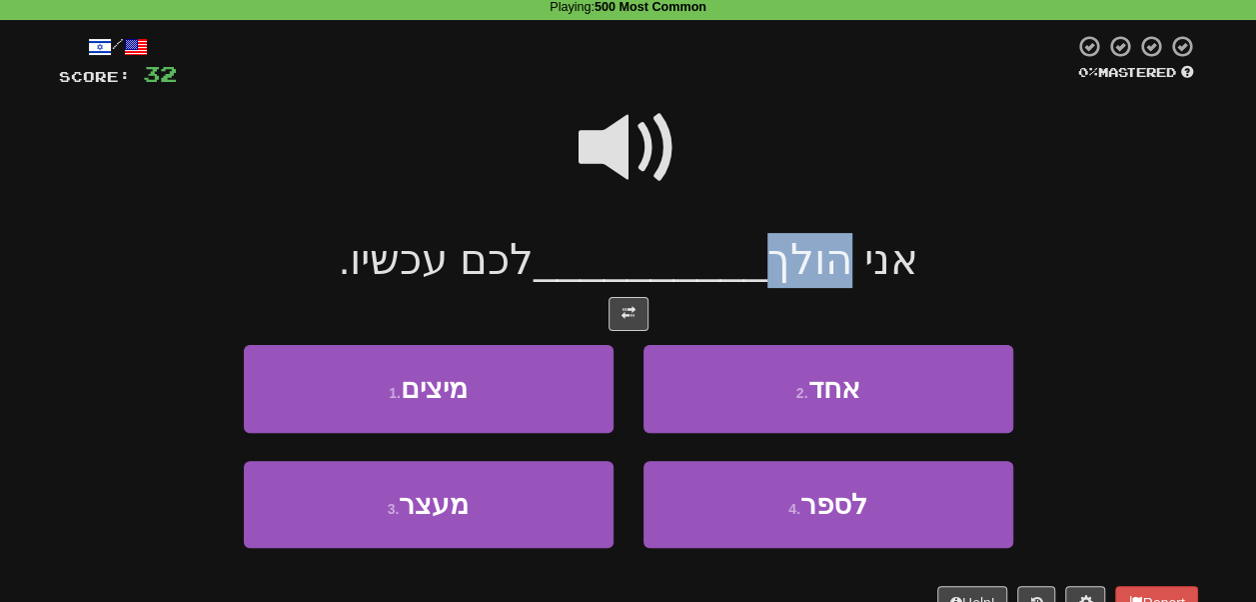
drag, startPoint x: 810, startPoint y: 264, endPoint x: 777, endPoint y: 252, distance: 35.1
click at [777, 252] on span "אני הולך" at bounding box center [843, 259] width 151 height 47
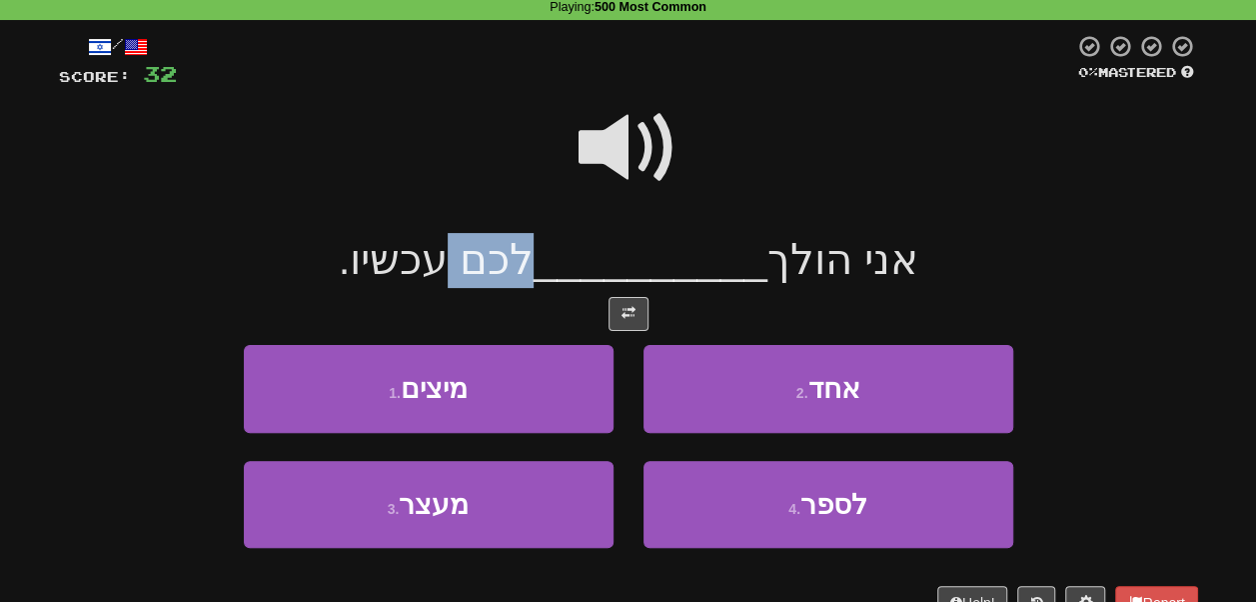
drag, startPoint x: 556, startPoint y: 260, endPoint x: 478, endPoint y: 258, distance: 78.0
click at [478, 258] on div "אני הולך __________ לכם עכשיו." at bounding box center [628, 260] width 1139 height 55
click at [426, 264] on span "לכם עכשיו." at bounding box center [436, 259] width 195 height 47
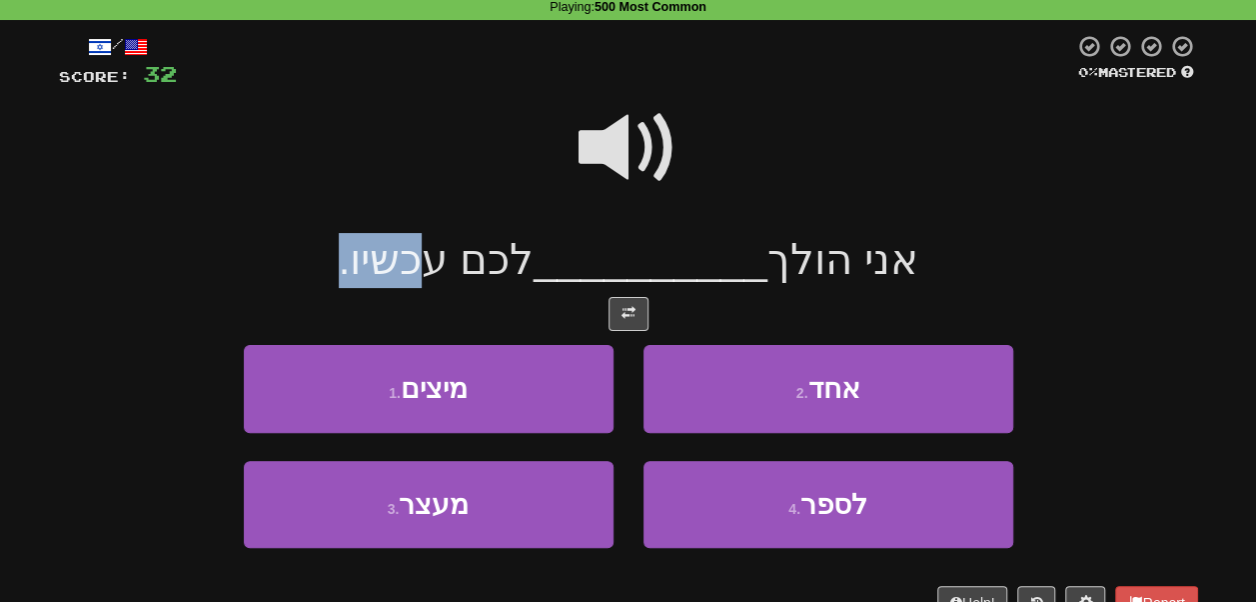
drag, startPoint x: 426, startPoint y: 264, endPoint x: 396, endPoint y: 263, distance: 30.0
click at [396, 263] on span "לכם עכשיו." at bounding box center [436, 259] width 195 height 47
click at [414, 248] on span "לכם עכשיו." at bounding box center [436, 259] width 195 height 47
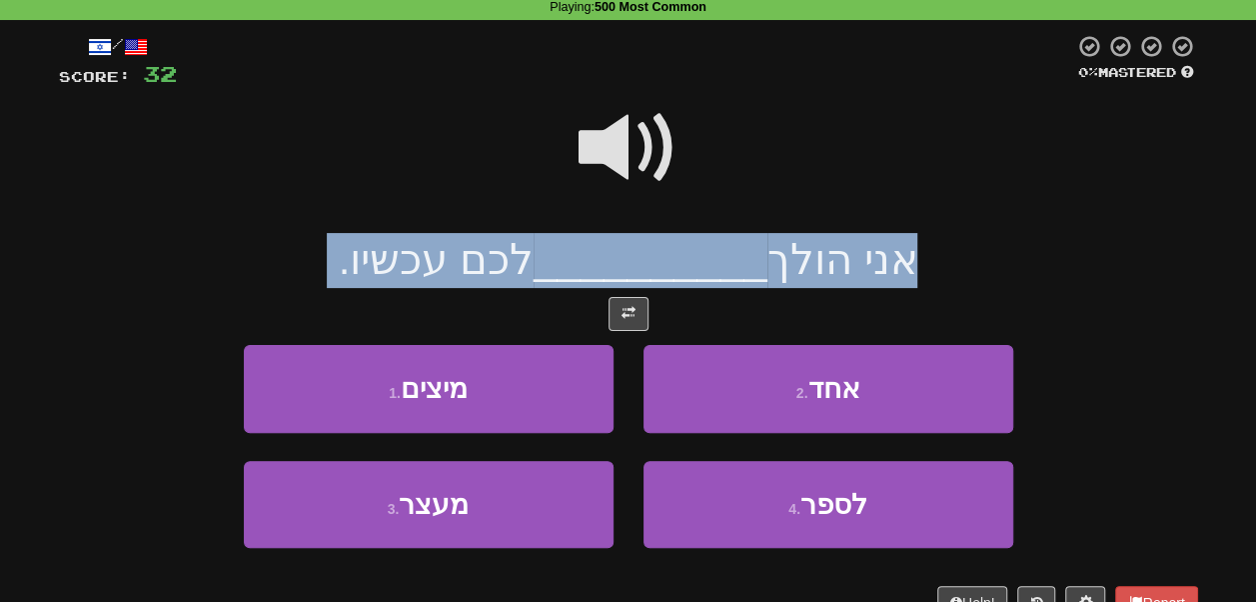
drag, startPoint x: 414, startPoint y: 248, endPoint x: 497, endPoint y: 262, distance: 84.1
click at [497, 262] on span "לכם עכשיו." at bounding box center [436, 259] width 195 height 47
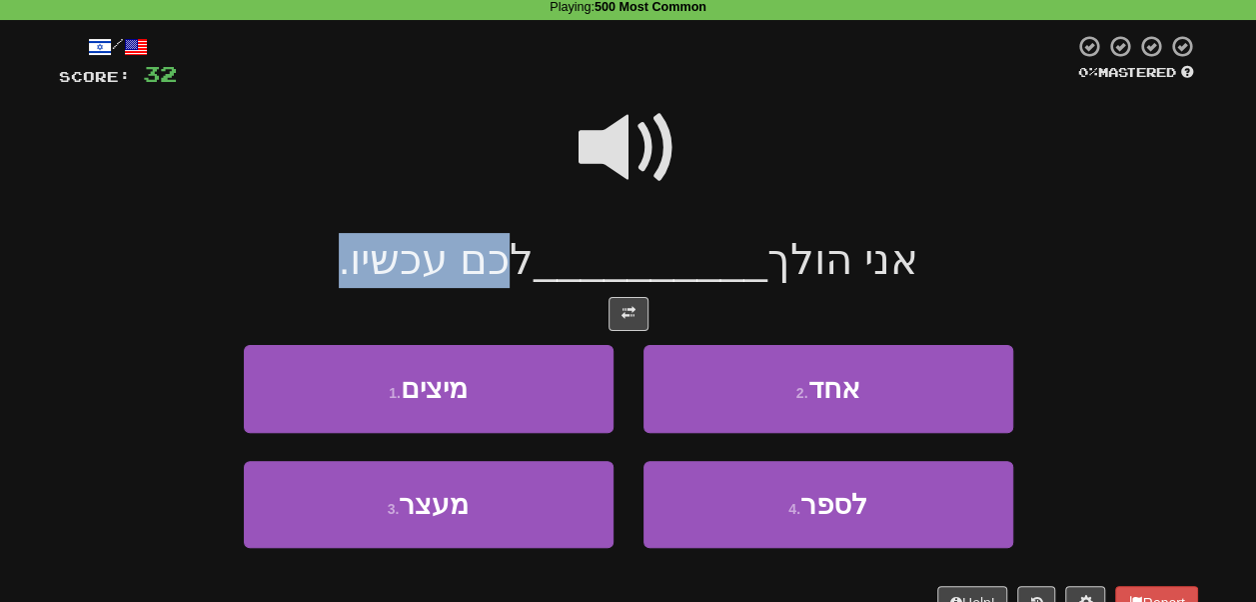
drag, startPoint x: 497, startPoint y: 262, endPoint x: 462, endPoint y: 267, distance: 35.3
click at [462, 267] on span "לכם עכשיו." at bounding box center [436, 259] width 195 height 47
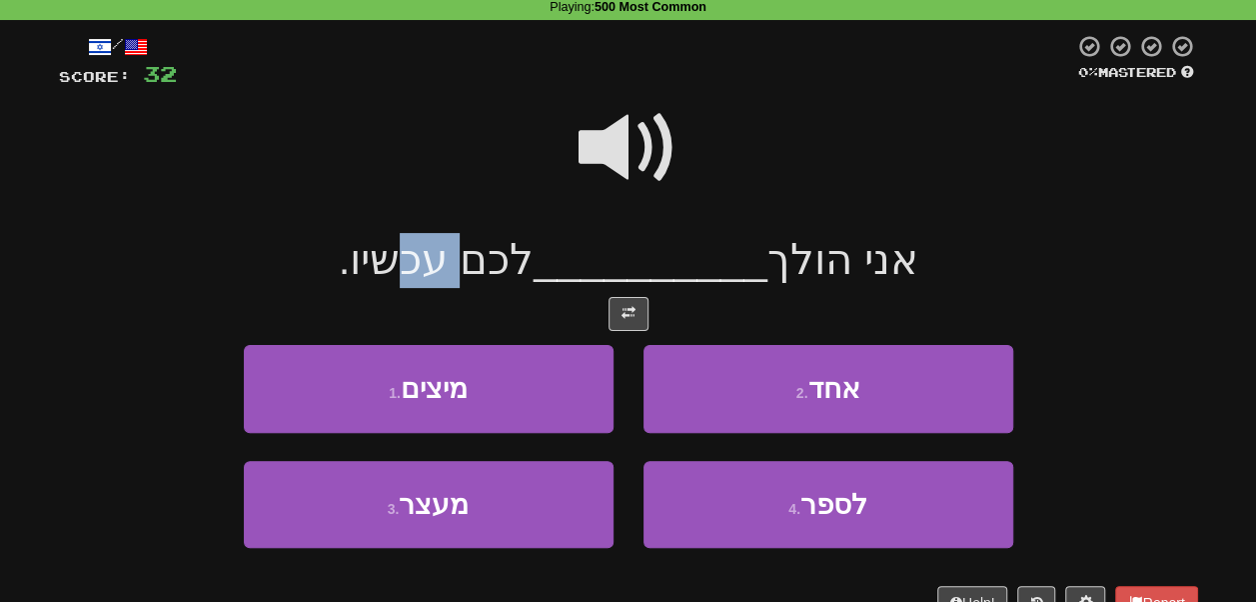
drag, startPoint x: 500, startPoint y: 267, endPoint x: 440, endPoint y: 262, distance: 60.2
click at [440, 262] on span "לכם עכשיו." at bounding box center [436, 259] width 195 height 47
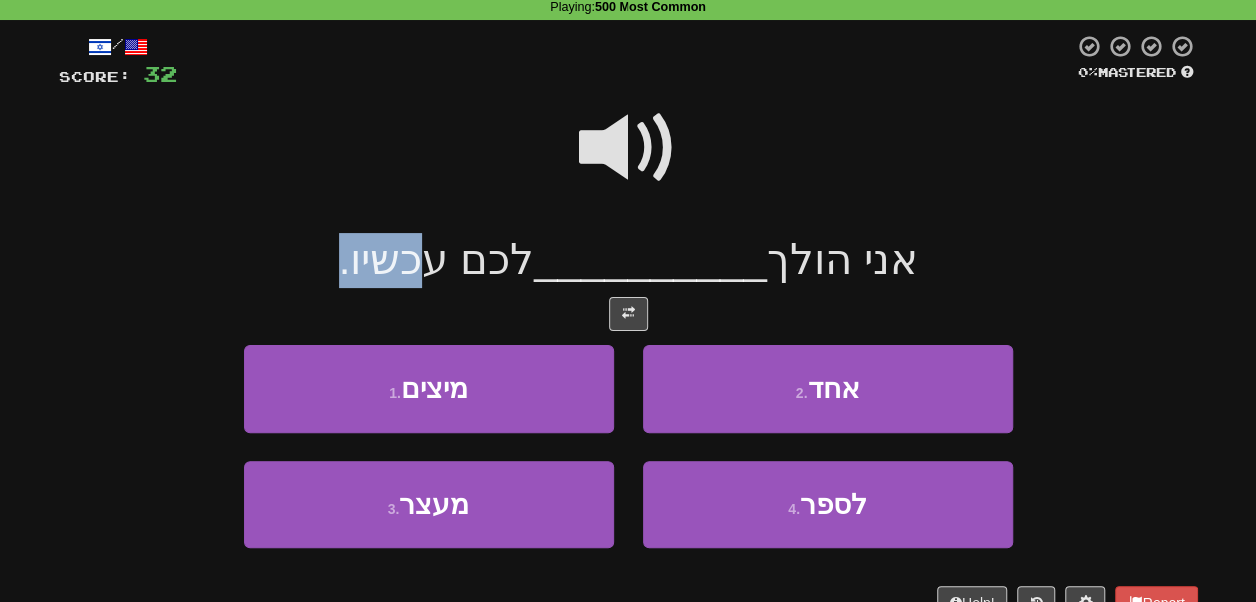
click at [440, 262] on span "לכם עכשיו." at bounding box center [436, 259] width 195 height 47
click at [471, 262] on span "לכם עכשיו." at bounding box center [436, 259] width 195 height 47
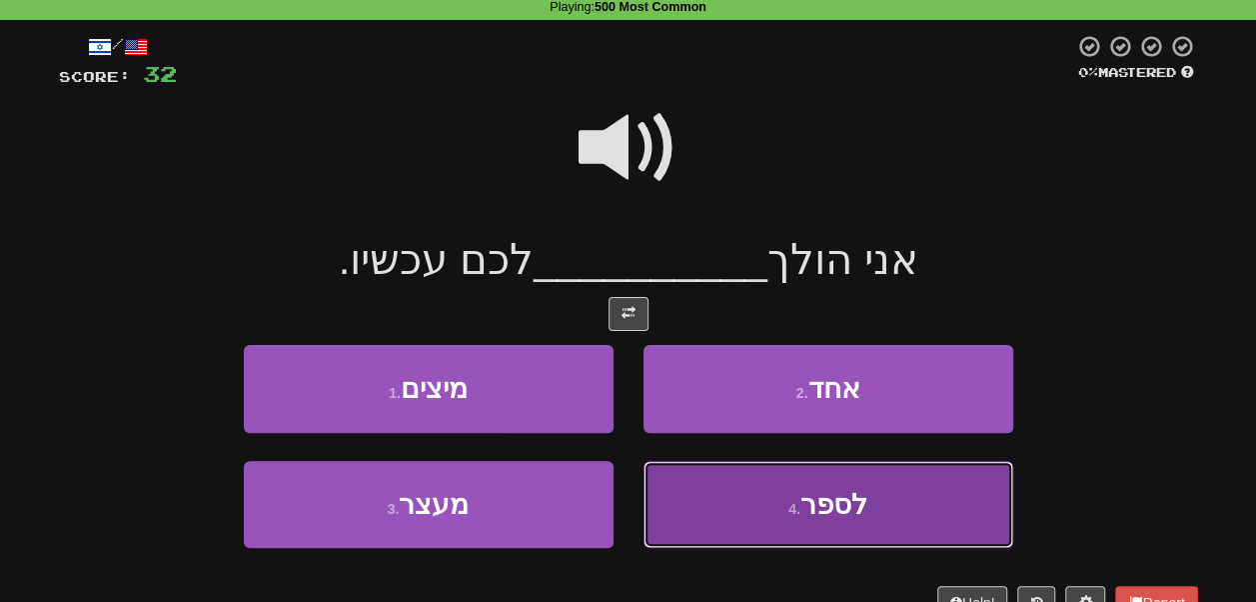
click at [700, 509] on button "4 . לספר" at bounding box center [829, 504] width 370 height 87
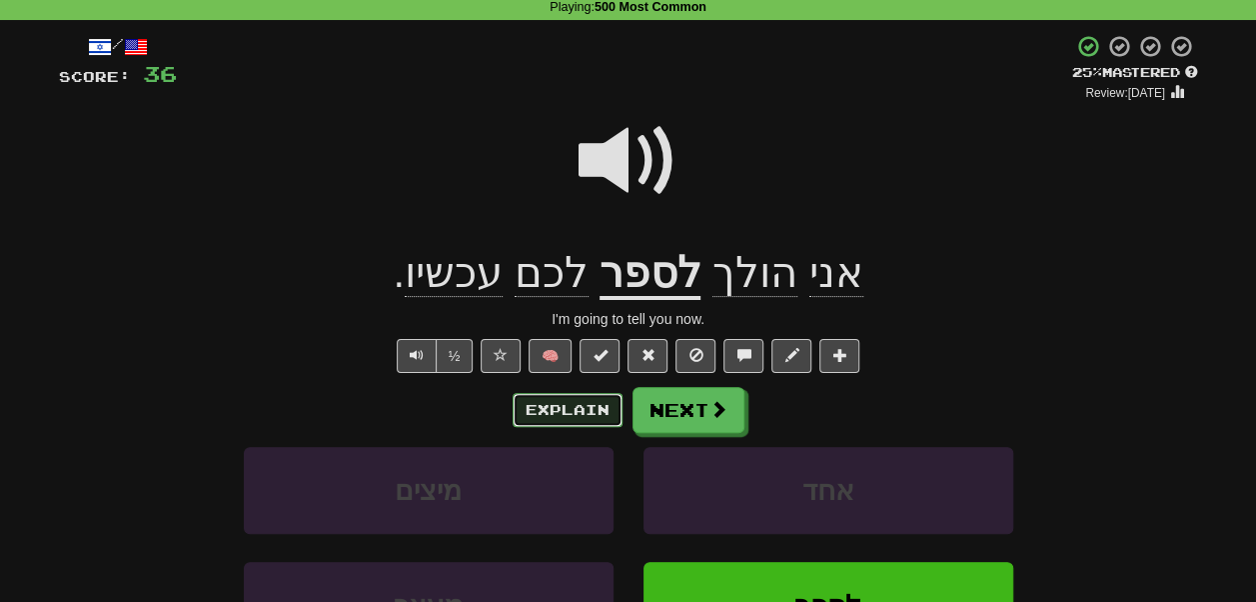
click at [569, 416] on button "Explain" at bounding box center [568, 410] width 110 height 34
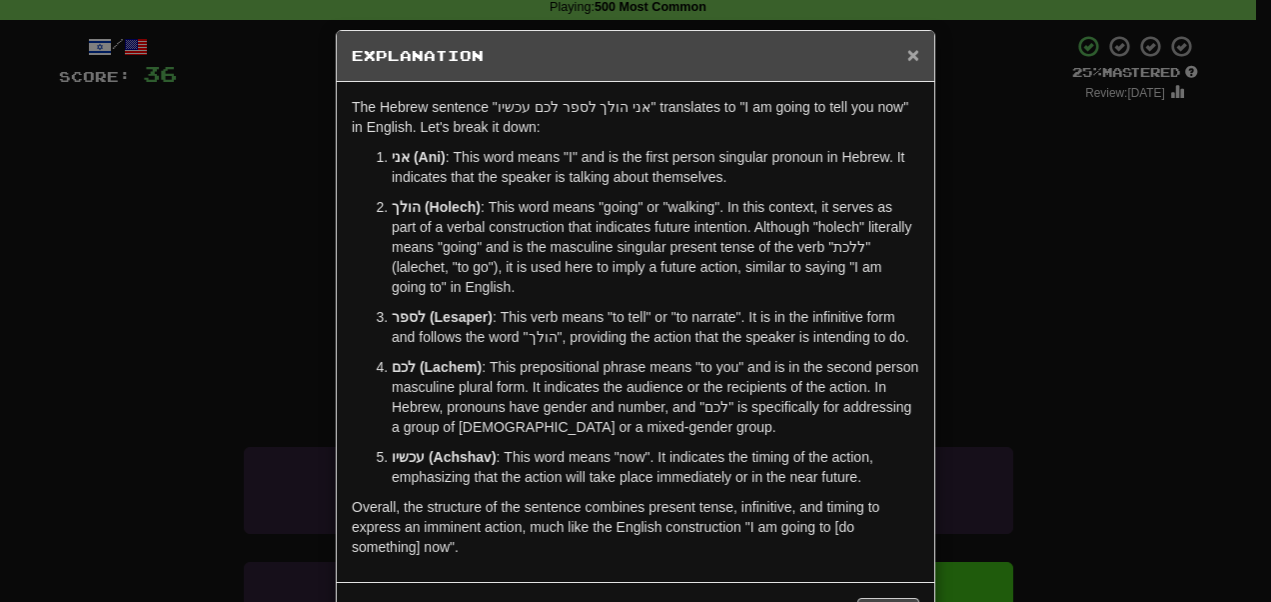
click at [908, 54] on span "×" at bounding box center [914, 54] width 12 height 23
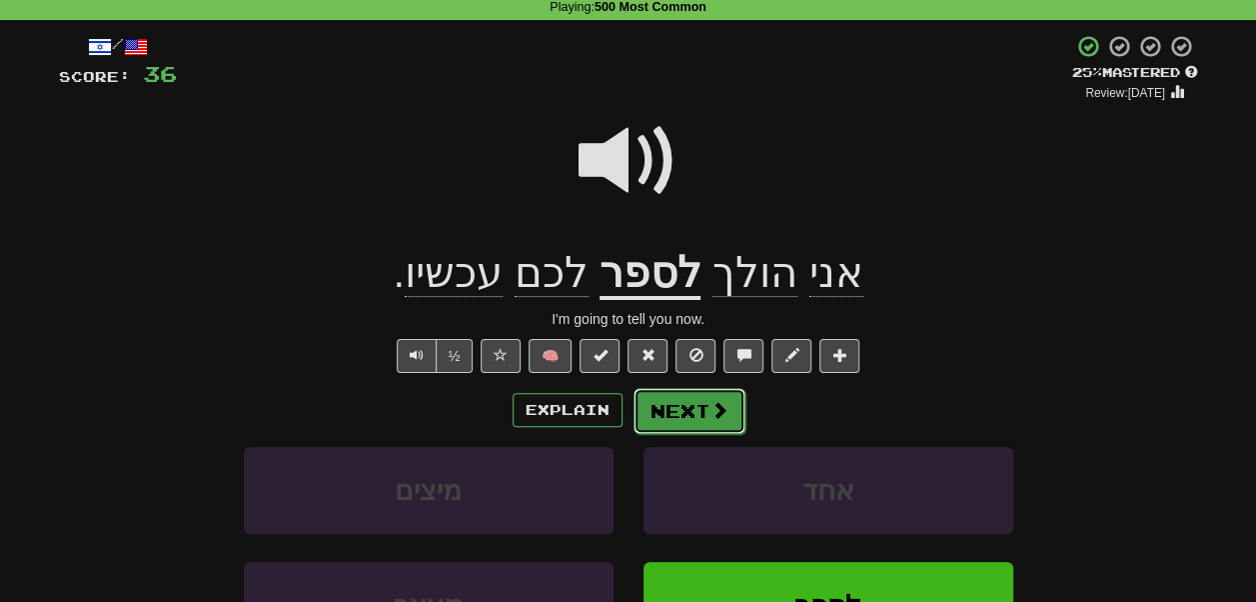
click at [712, 407] on span at bounding box center [720, 410] width 18 height 18
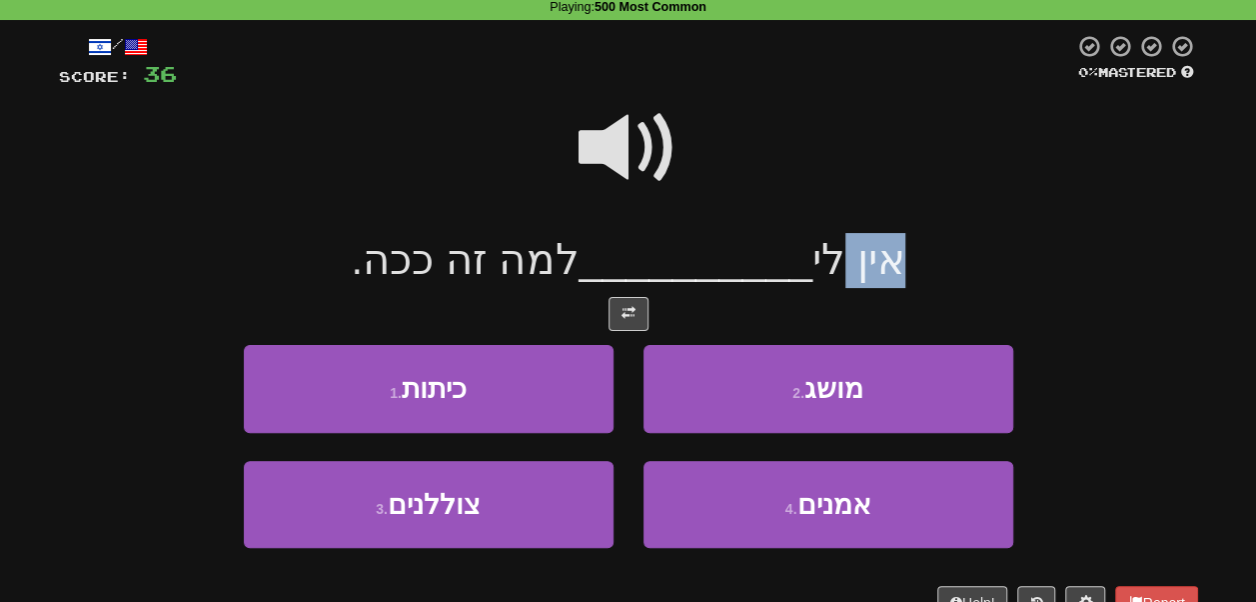
drag, startPoint x: 824, startPoint y: 278, endPoint x: 893, endPoint y: 264, distance: 70.4
click at [893, 264] on div "אין לי __________ למה זה ככה." at bounding box center [628, 260] width 1139 height 55
drag, startPoint x: 893, startPoint y: 264, endPoint x: 792, endPoint y: 279, distance: 102.1
click at [792, 279] on div "אין לי __________ למה זה ככה." at bounding box center [628, 260] width 1139 height 55
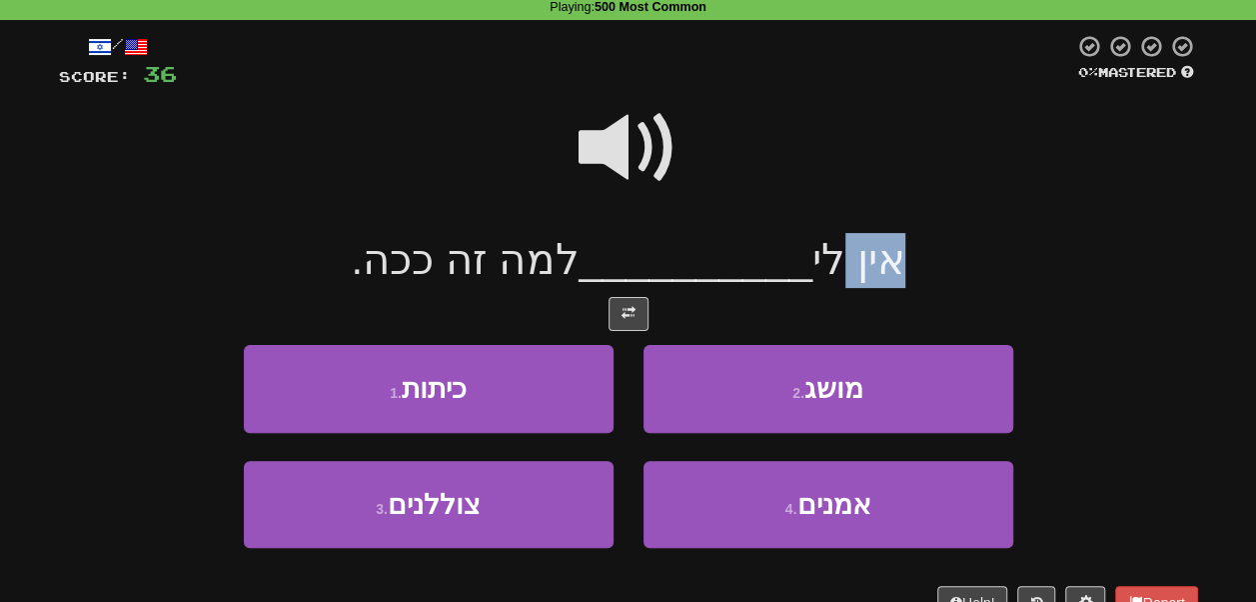
click at [813, 279] on span "אין לי" at bounding box center [859, 259] width 93 height 47
click at [810, 288] on div "אין לי __________ למה זה ככה." at bounding box center [628, 260] width 1139 height 55
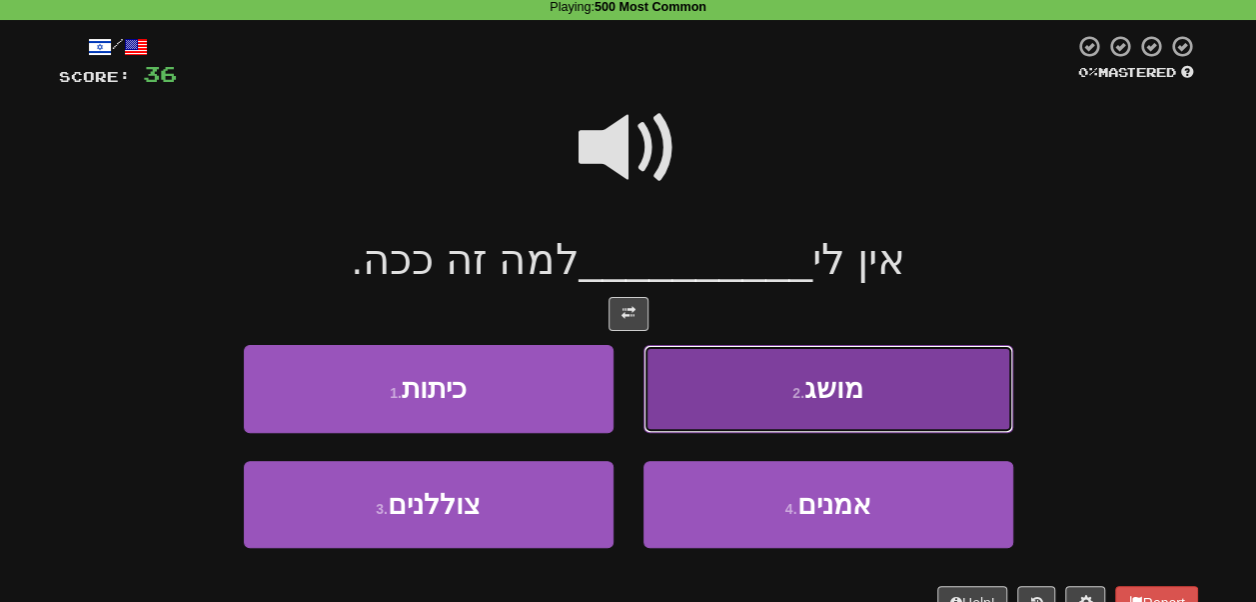
click at [772, 392] on button "2 . מושג" at bounding box center [829, 388] width 370 height 87
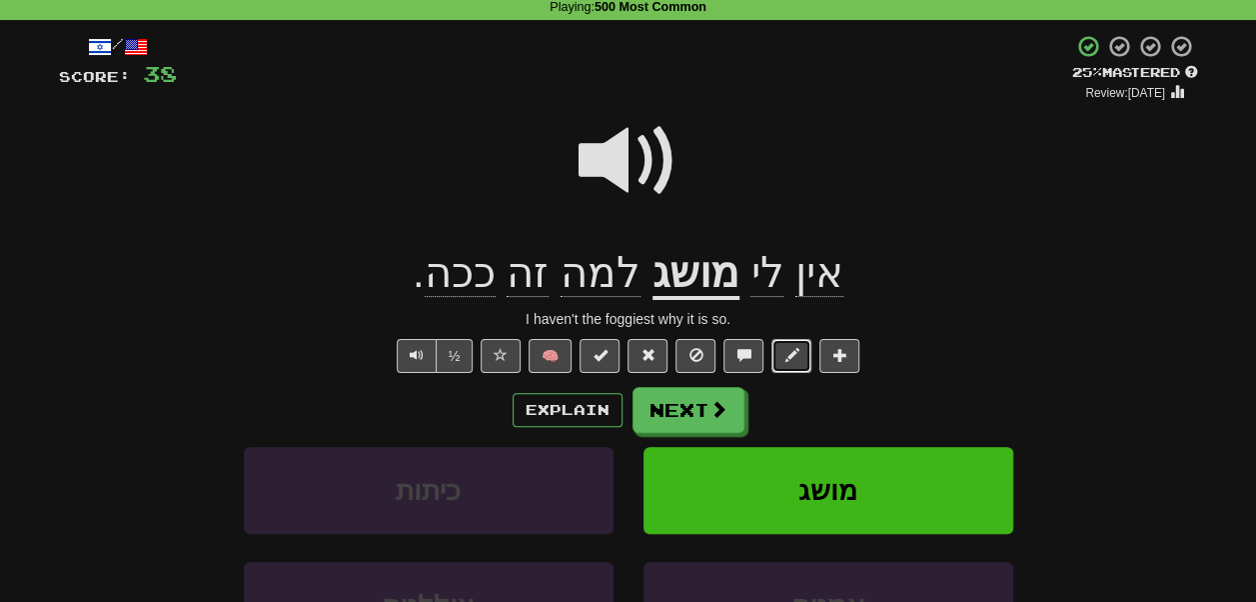
click at [787, 359] on span at bounding box center [792, 355] width 14 height 14
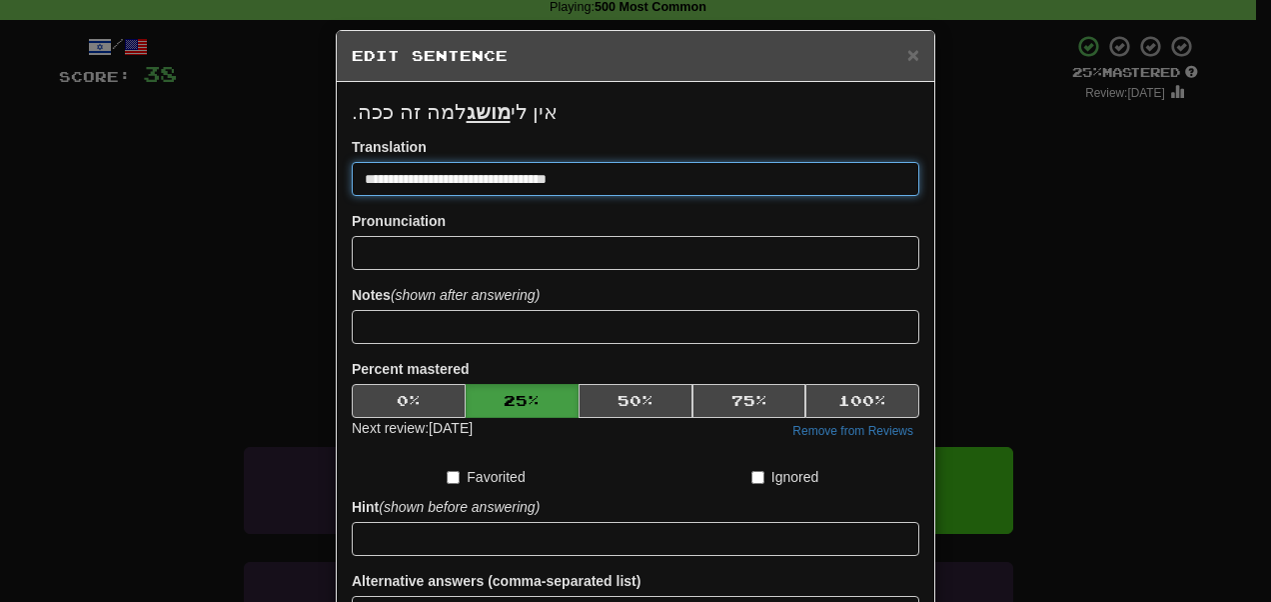
click at [534, 188] on input "**********" at bounding box center [636, 179] width 568 height 34
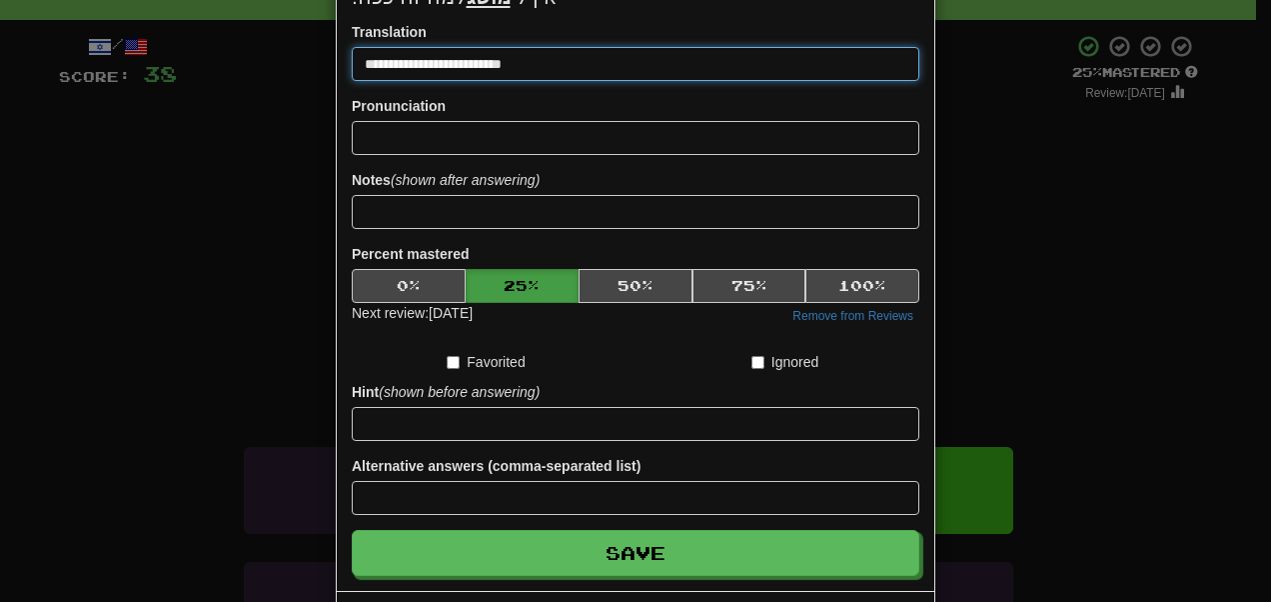
scroll to position [116, 0]
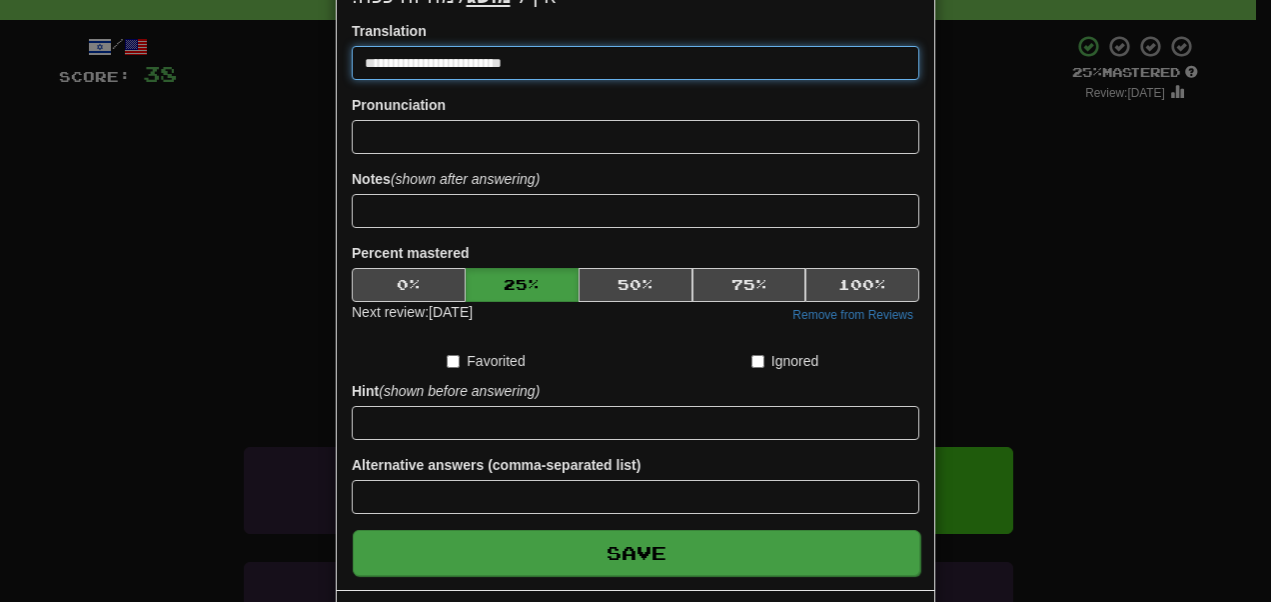
type input "**********"
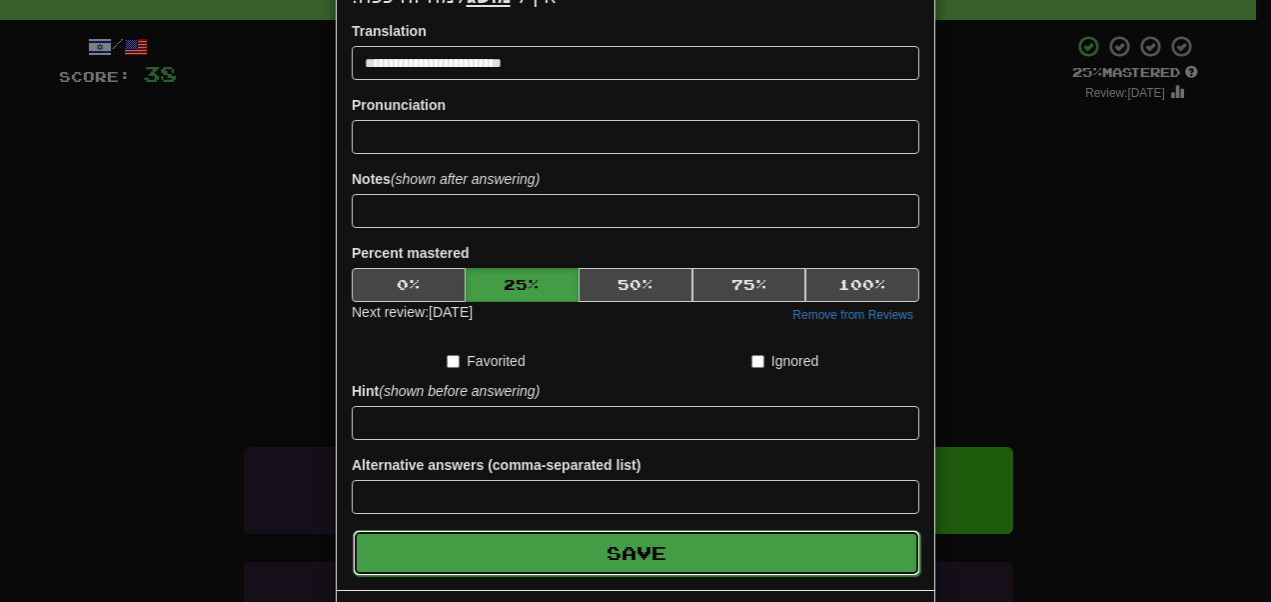
click at [678, 545] on button "Save" at bounding box center [637, 553] width 568 height 46
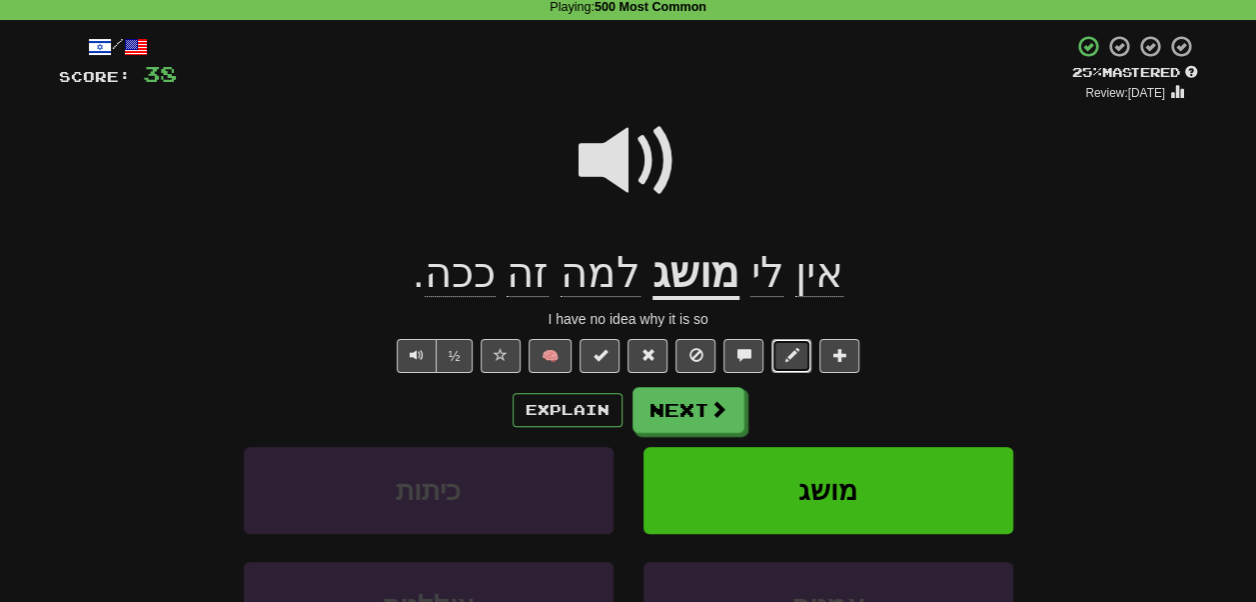
click at [798, 358] on button at bounding box center [792, 356] width 40 height 34
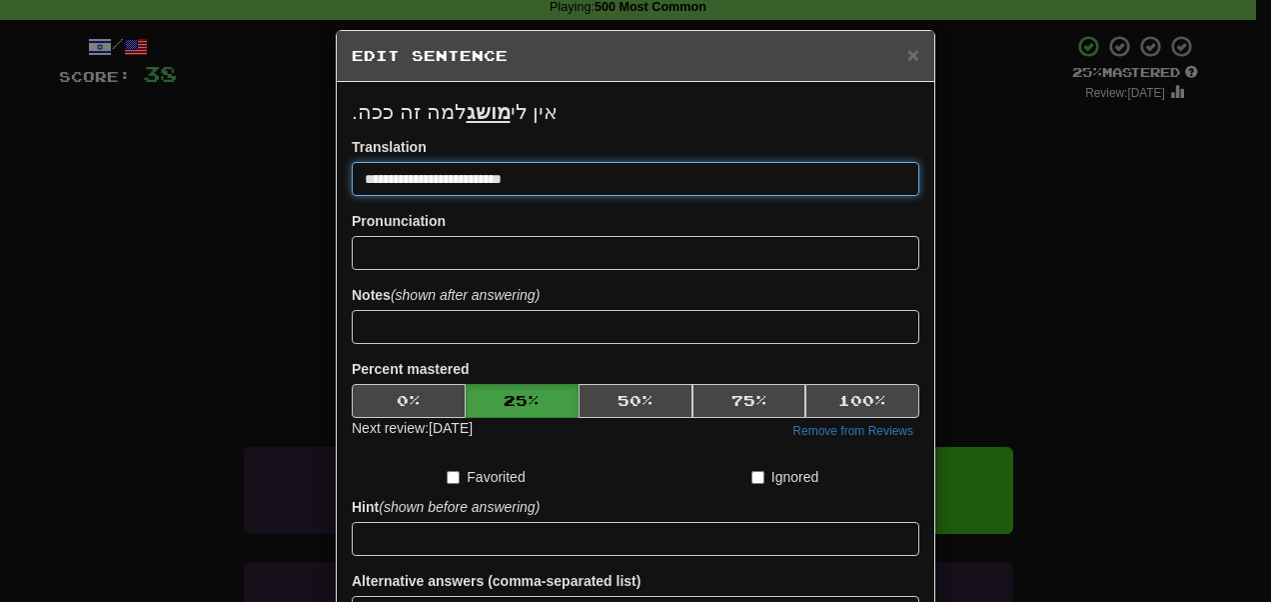
click at [475, 178] on input "**********" at bounding box center [636, 179] width 568 height 34
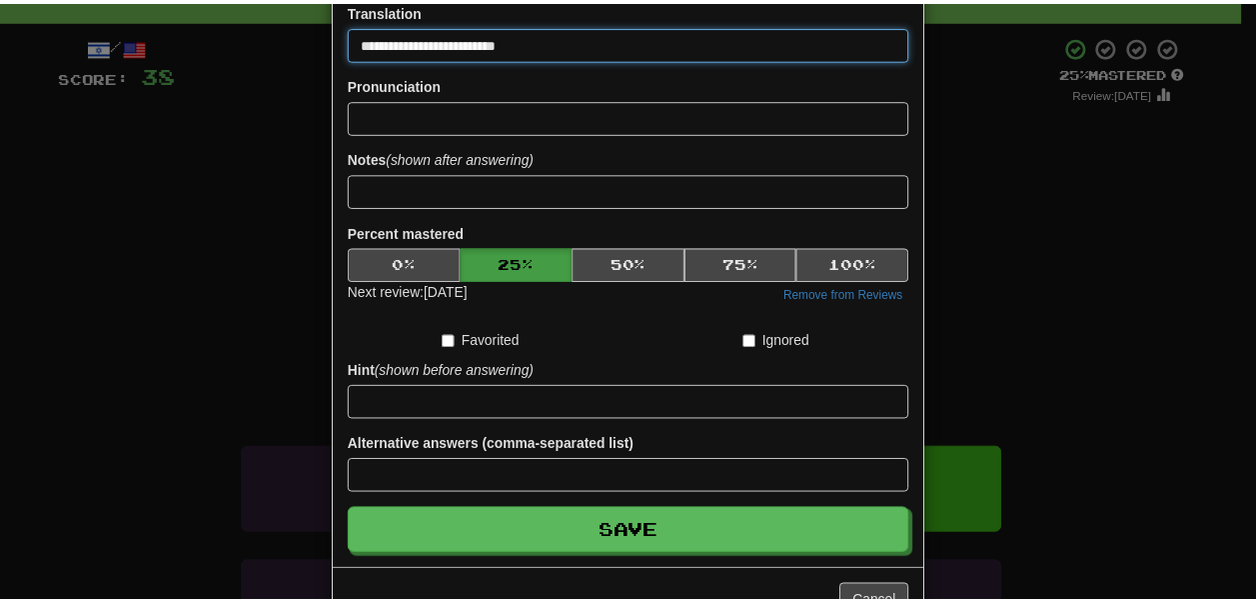
scroll to position [140, 0]
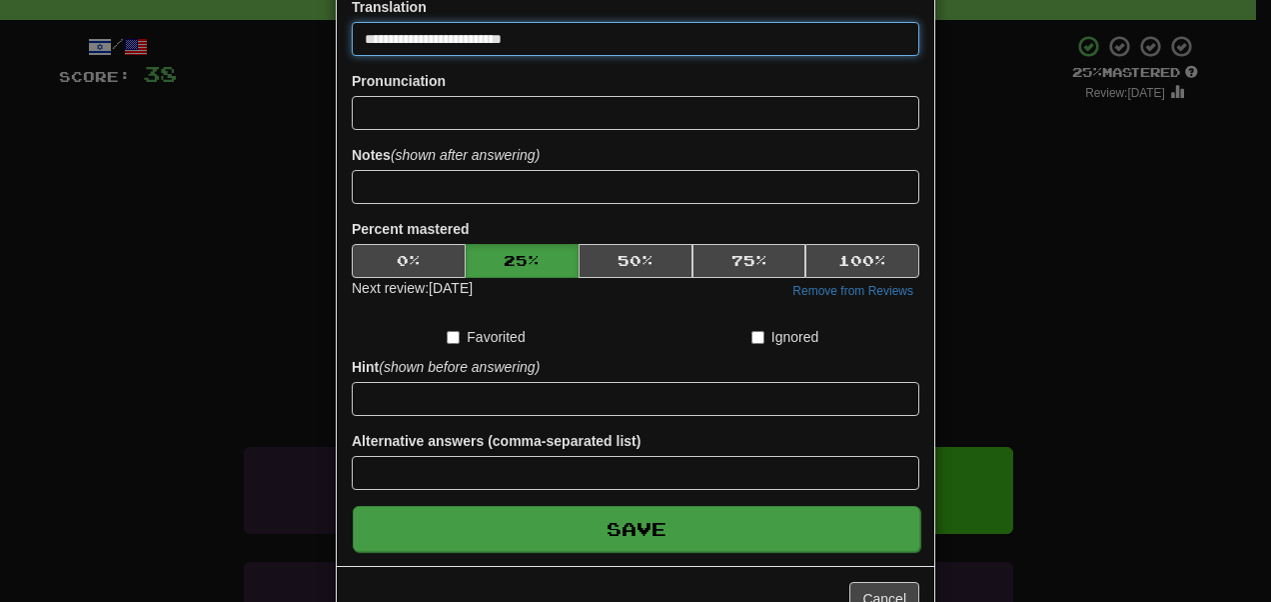
type input "**********"
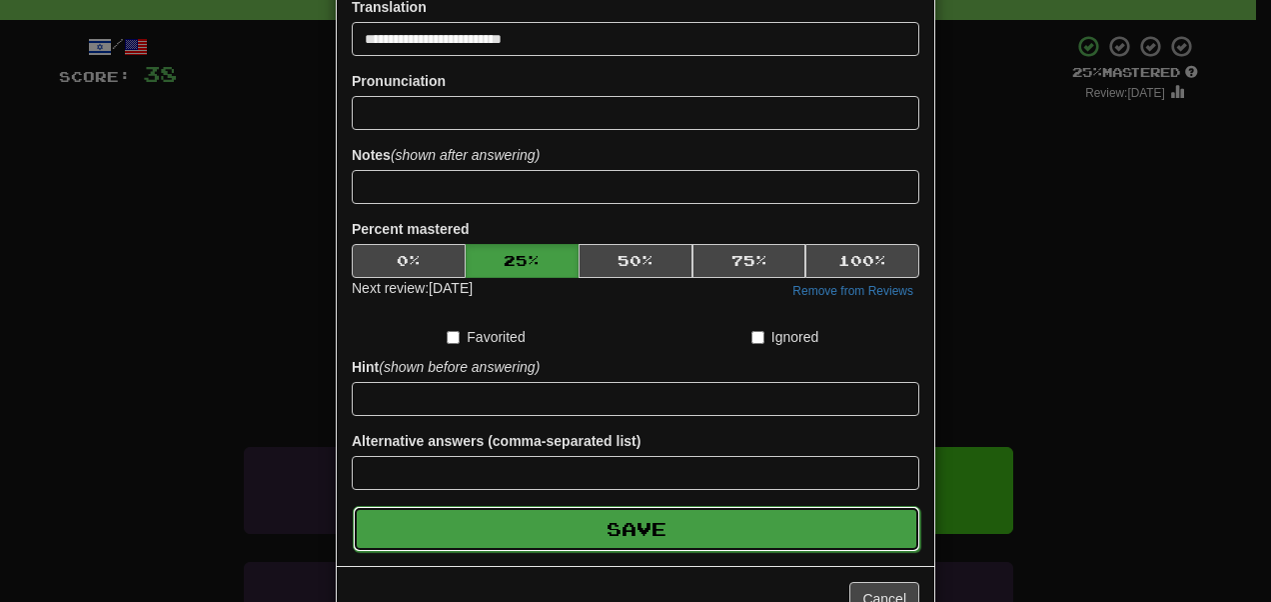
click at [748, 527] on button "Save" at bounding box center [637, 529] width 568 height 46
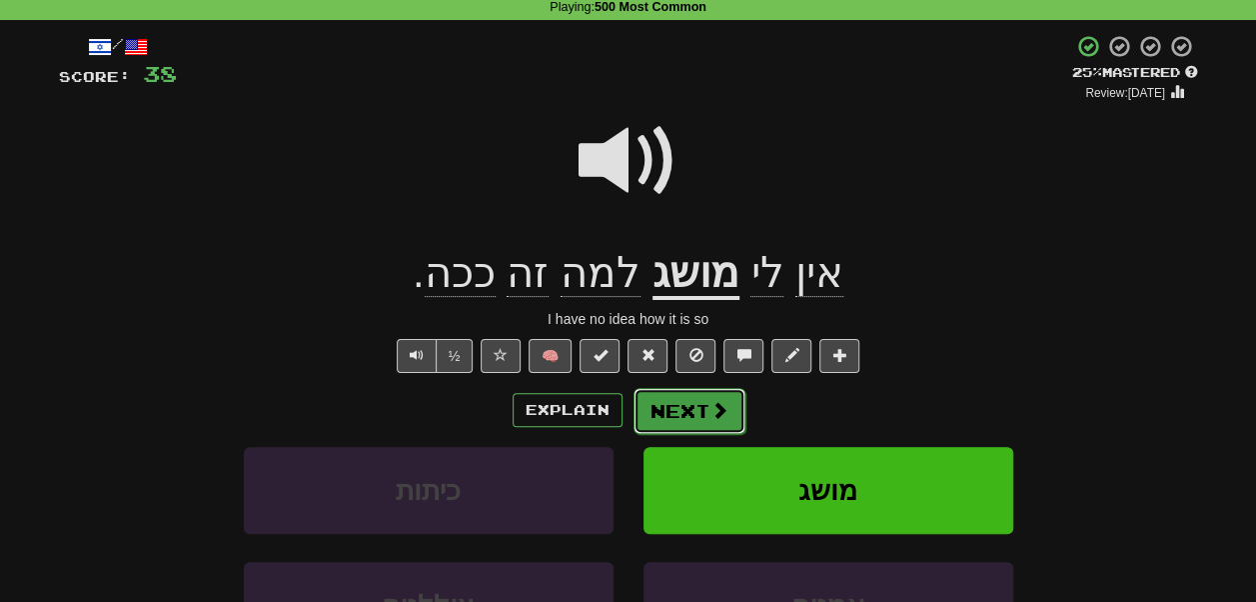
click at [720, 414] on span at bounding box center [720, 410] width 18 height 18
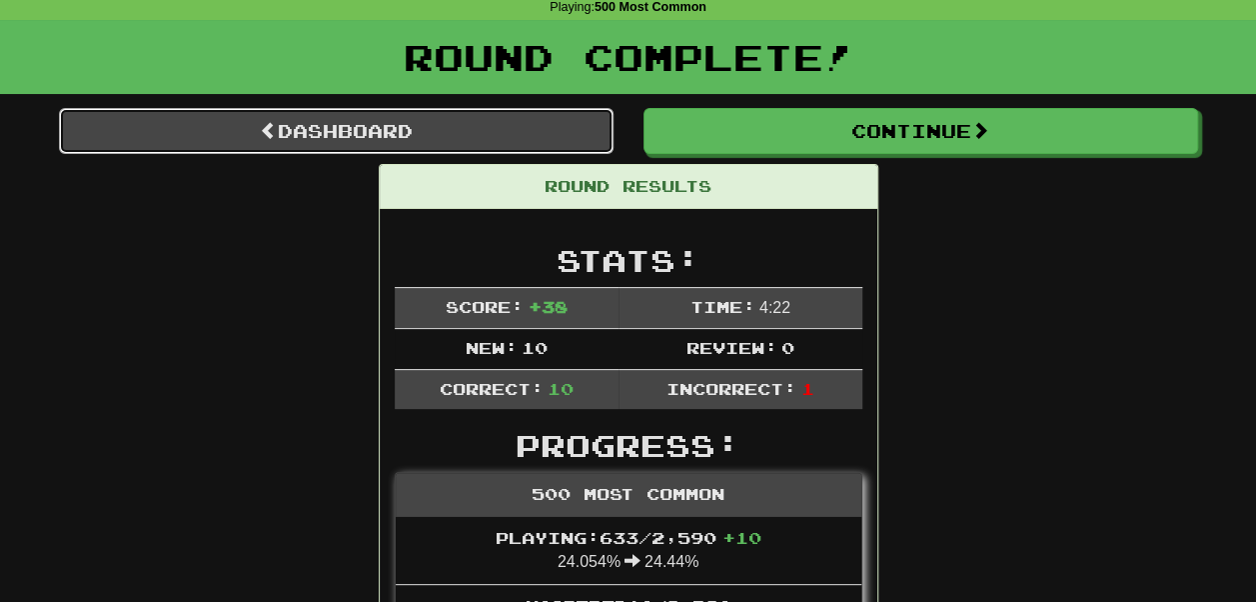
click at [504, 132] on link "Dashboard" at bounding box center [336, 131] width 555 height 46
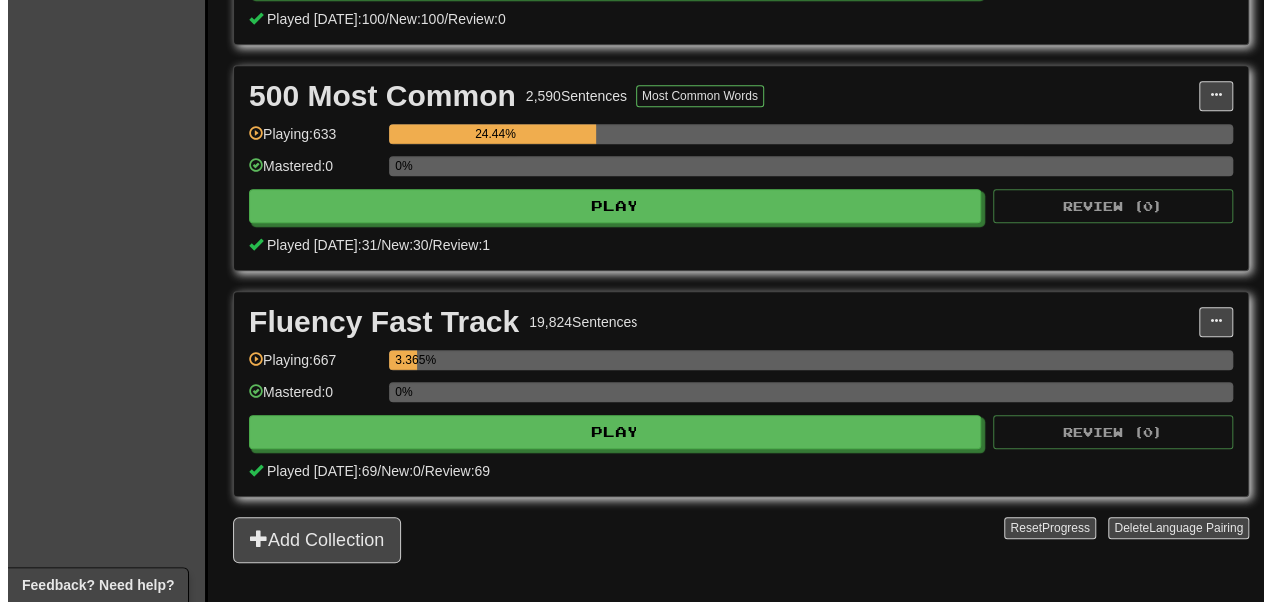
scroll to position [850, 0]
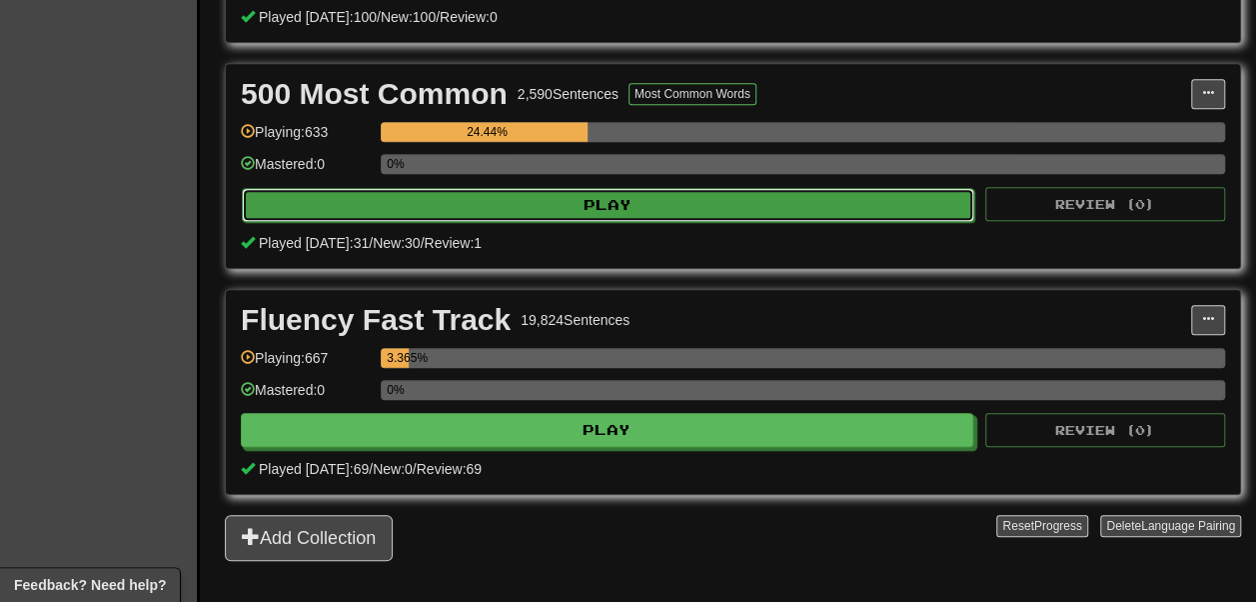
click at [504, 222] on button "Play" at bounding box center [608, 205] width 733 height 34
select select "**"
